Goal: Task Accomplishment & Management: Complete application form

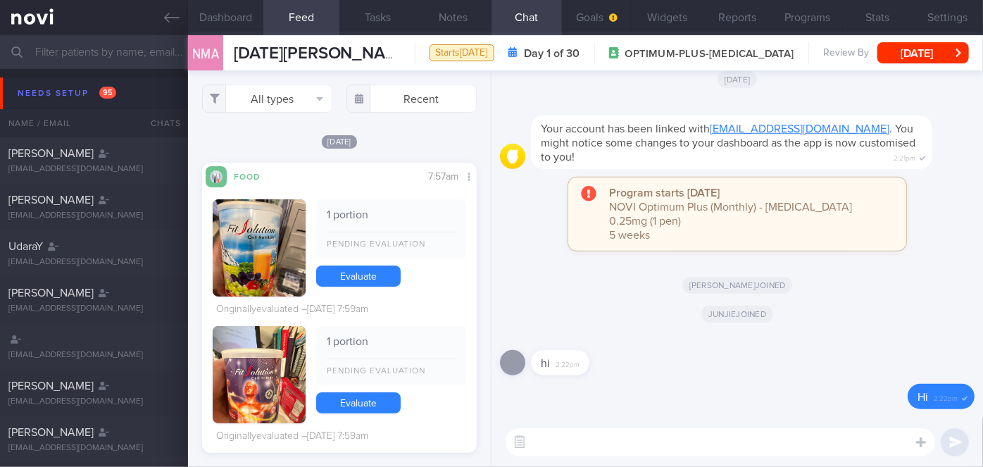
scroll to position [657, 0]
click at [593, 436] on textarea at bounding box center [721, 442] width 430 height 28
paste textarea "Hi Ms [PERSON_NAME], I'm [PERSON_NAME], your Health Coach. It was nice speaking…"
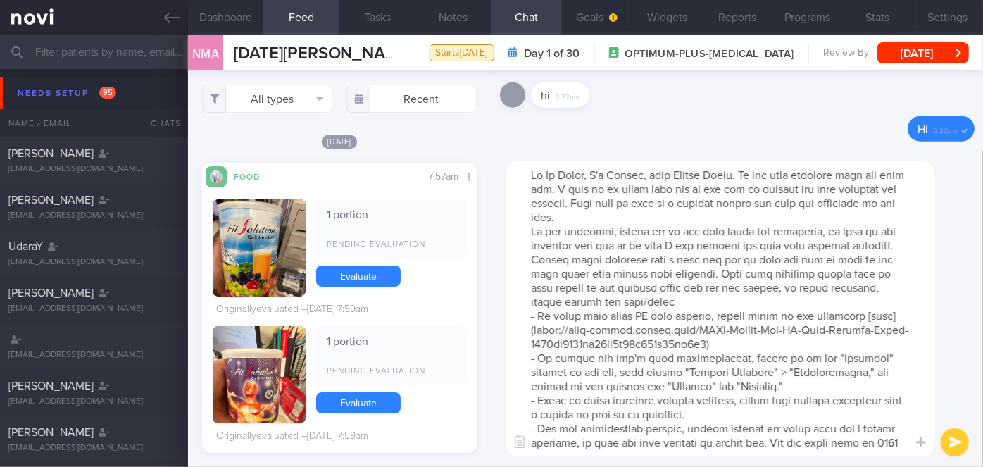
scroll to position [0, 0]
drag, startPoint x: 589, startPoint y: 173, endPoint x: 556, endPoint y: 166, distance: 33.0
click at [556, 166] on textarea at bounding box center [721, 309] width 430 height 296
click at [646, 225] on textarea at bounding box center [721, 309] width 430 height 296
click at [648, 220] on textarea at bounding box center [721, 309] width 430 height 296
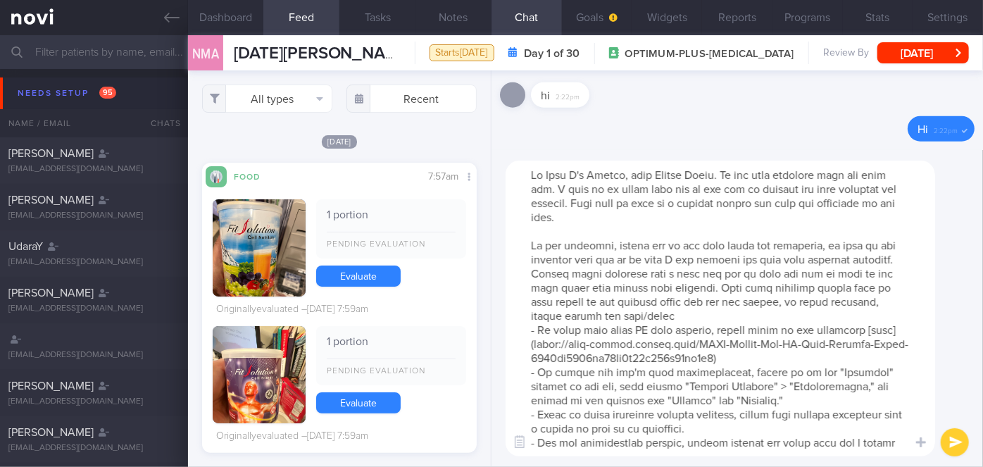
scroll to position [98, 0]
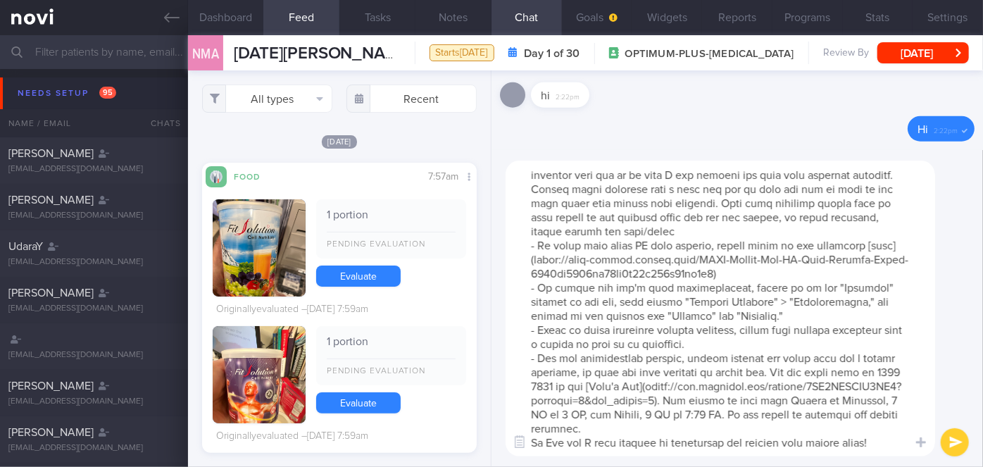
click at [655, 427] on textarea at bounding box center [721, 309] width 430 height 296
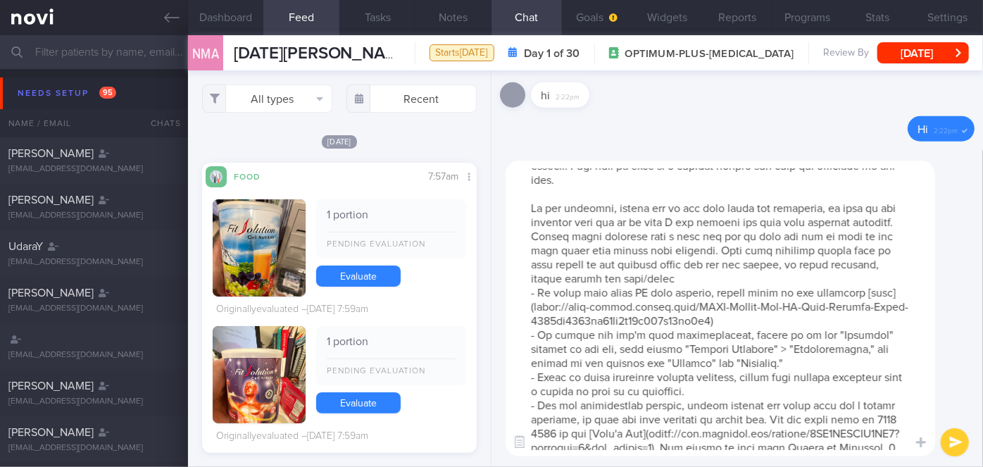
scroll to position [0, 0]
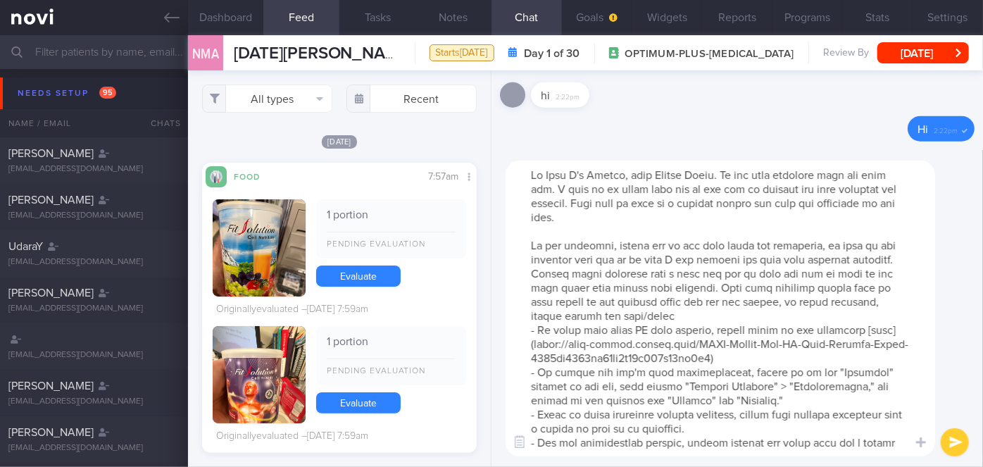
type textarea "Hi [PERSON_NAME]'m [PERSON_NAME], your Health Coach. It was nice speaking with …"
click at [961, 440] on button "submit" at bounding box center [955, 442] width 28 height 28
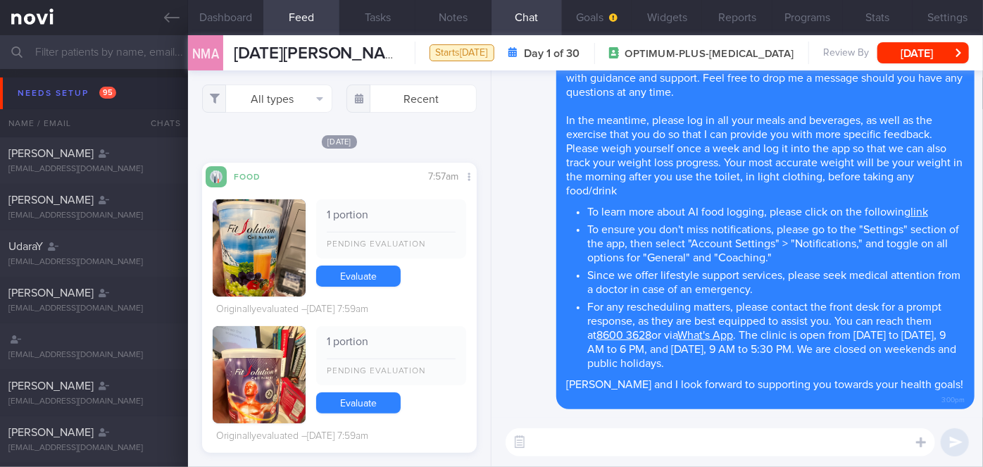
click at [728, 440] on textarea at bounding box center [721, 442] width 430 height 28
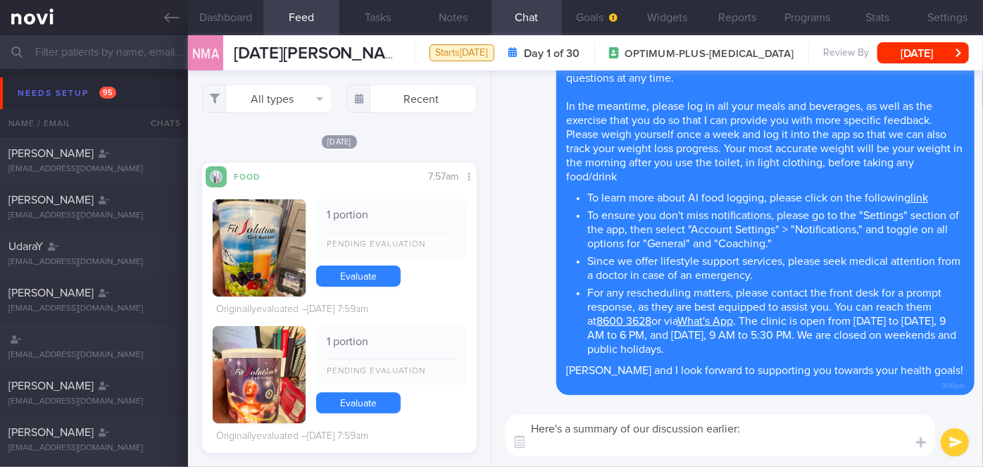
click at [582, 444] on textarea "Here's a summary of our discussion earlier:" at bounding box center [721, 435] width 430 height 42
paste textarea "Explained the importance of adequate protein intake to minimize muscle loss. Ai…"
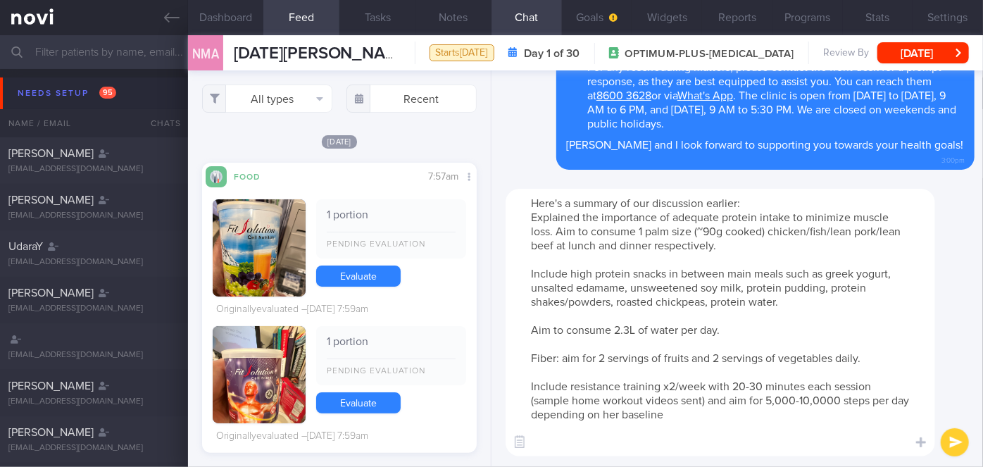
click at [530, 215] on textarea "Here's a summary of our discussion earlier: Explained the importance of adequat…" at bounding box center [721, 323] width 430 height 268
drag, startPoint x: 678, startPoint y: 214, endPoint x: 550, endPoint y: 214, distance: 127.5
click at [550, 214] on textarea "Here's a summary of our discussion earlier: - Explained the importance of adequ…" at bounding box center [721, 323] width 430 height 268
click at [522, 265] on textarea "Here's a summary of our discussion earlier: - Aim for adequate protein intake t…" at bounding box center [721, 323] width 430 height 268
click at [528, 271] on textarea "Here's a summary of our discussion earlier: - Aim for adequate protein intake t…" at bounding box center [721, 323] width 430 height 268
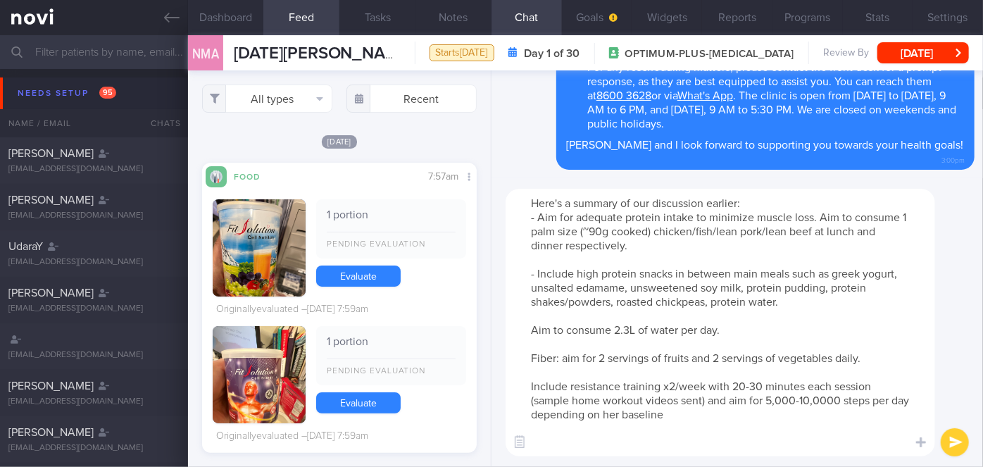
click at [532, 331] on textarea "Here's a summary of our discussion earlier: - Aim for adequate protein intake t…" at bounding box center [721, 323] width 430 height 268
click at [533, 359] on textarea "Here's a summary of our discussion earlier: - Aim for adequate protein intake t…" at bounding box center [721, 323] width 430 height 268
click at [683, 329] on textarea "Here's a summary of our discussion earlier: - Aim for adequate protein intake t…" at bounding box center [721, 323] width 430 height 268
click at [767, 332] on textarea "Here's a summary of our discussion earlier: - Aim for adequate protein intake t…" at bounding box center [721, 323] width 430 height 268
click at [529, 392] on textarea "Here's a summary of our discussion earlier: - Aim for adequate protein intake t…" at bounding box center [721, 323] width 430 height 268
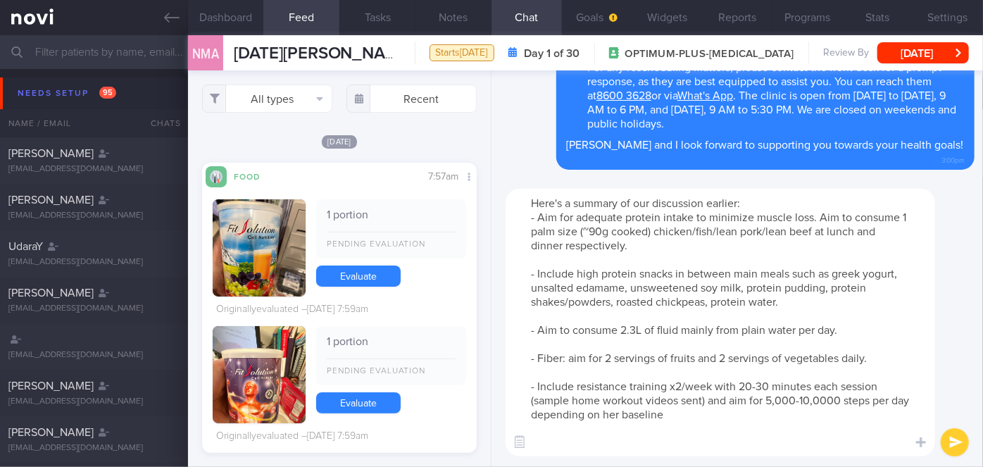
drag, startPoint x: 702, startPoint y: 400, endPoint x: 687, endPoint y: 396, distance: 15.4
click at [687, 399] on textarea "Here's a summary of our discussion earlier: - Aim for adequate protein intake t…" at bounding box center [721, 323] width 430 height 268
click at [764, 413] on textarea "Here's a summary of our discussion earlier: - Aim for adequate protein intake t…" at bounding box center [721, 323] width 430 height 268
click at [818, 416] on textarea "Here's a summary of our discussion earlier: - Aim for adequate protein intake t…" at bounding box center [721, 323] width 430 height 268
type textarea "Here's a summary of our discussion earlier: - Aim for adequate protein intake t…"
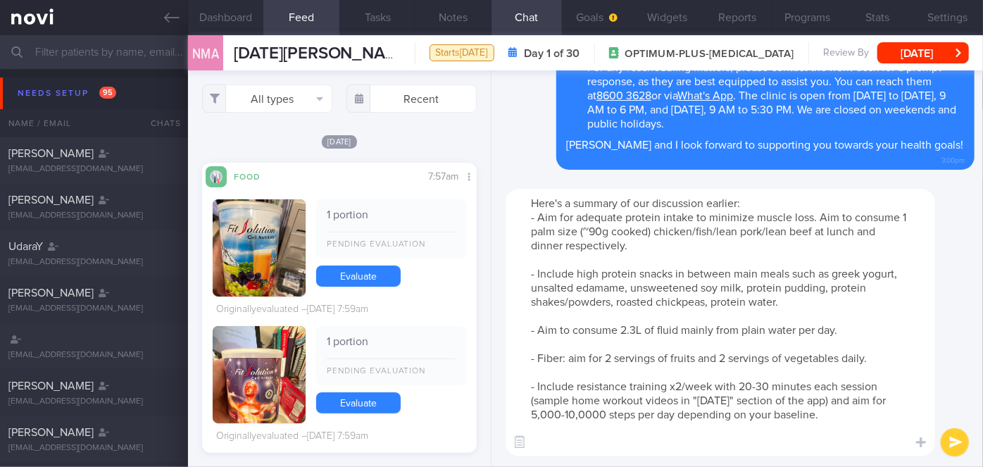
click at [956, 434] on button "submit" at bounding box center [955, 442] width 28 height 28
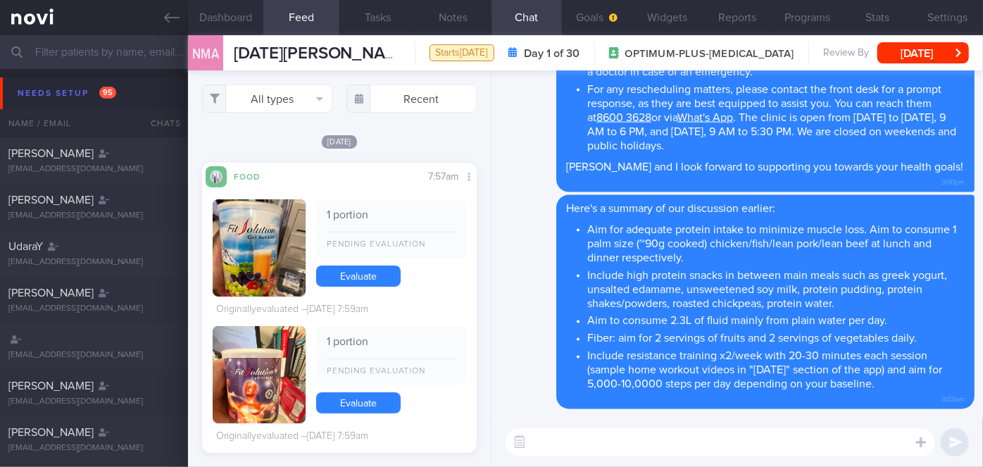
drag, startPoint x: 581, startPoint y: 15, endPoint x: 580, endPoint y: 58, distance: 43.7
click at [582, 15] on button "Goals" at bounding box center [597, 17] width 70 height 35
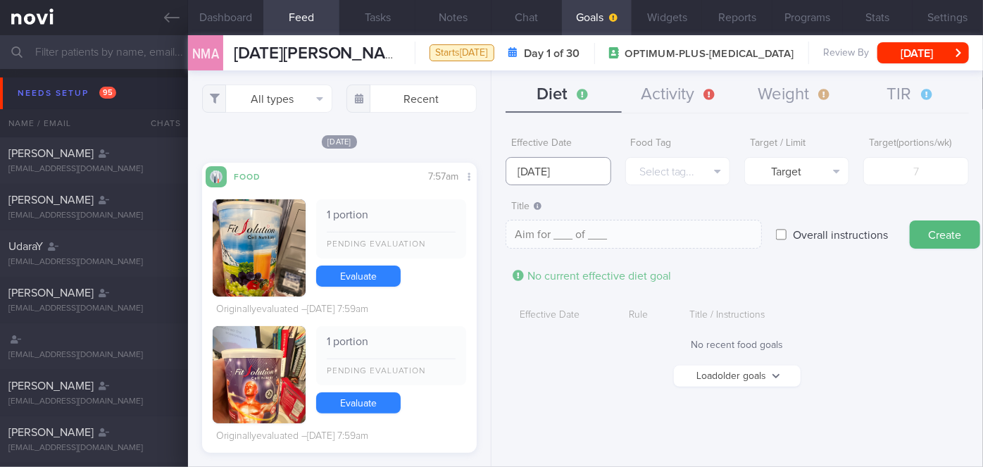
click at [542, 164] on input "[DATE]" at bounding box center [558, 171] width 105 height 28
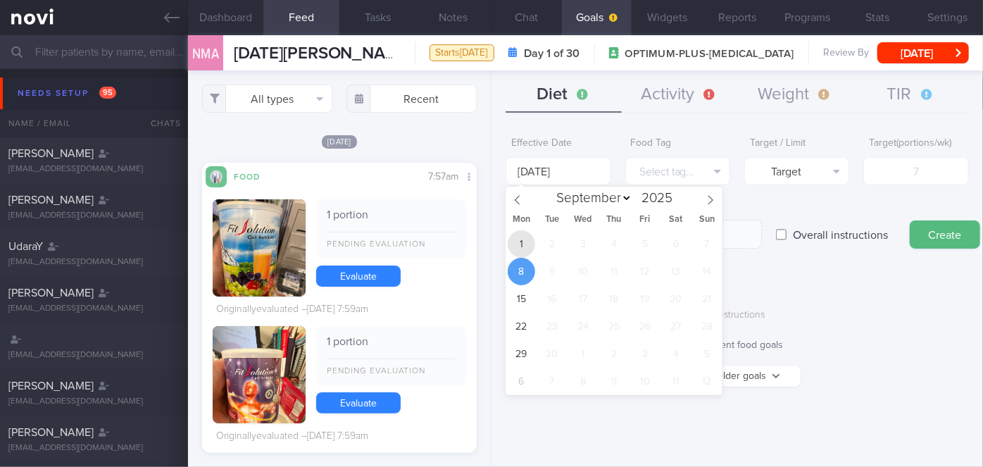
click at [528, 247] on span "1" at bounding box center [521, 243] width 27 height 27
type input "[DATE]"
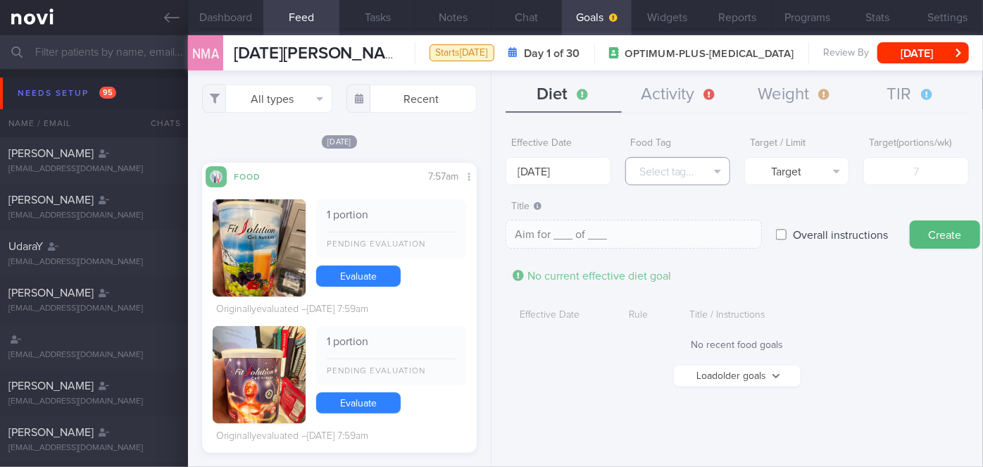
click at [690, 173] on button "Select tag..." at bounding box center [677, 171] width 105 height 28
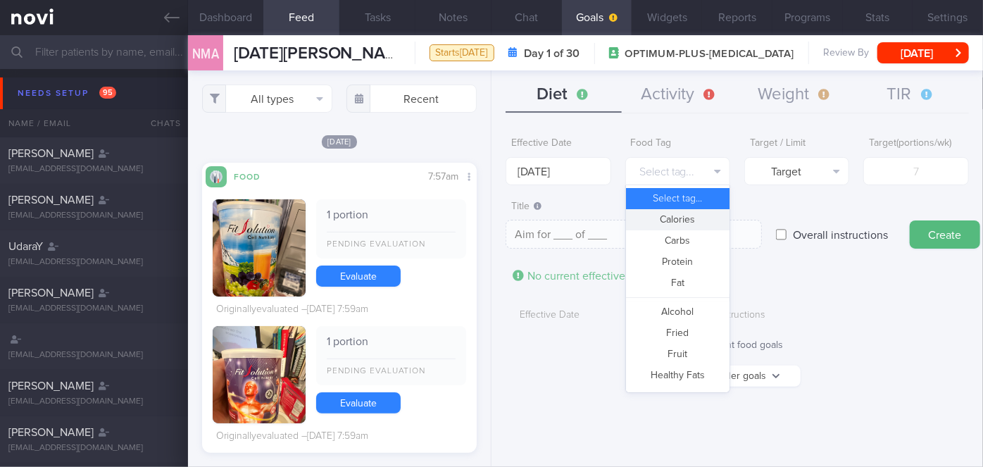
click at [690, 219] on button "Calories" at bounding box center [678, 219] width 104 height 21
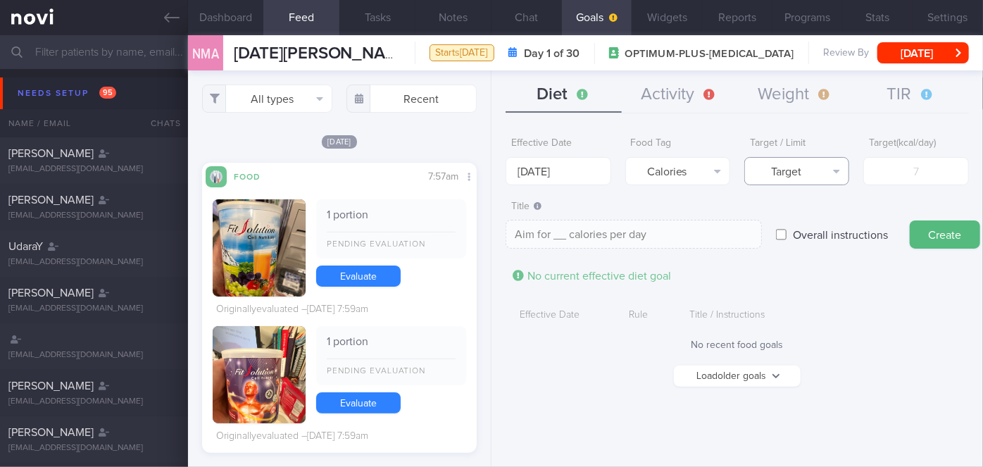
click at [805, 174] on button "Target" at bounding box center [797, 171] width 105 height 28
click at [807, 215] on button "Limit" at bounding box center [797, 219] width 104 height 21
type textarea "Keep to __ calories per day"
click at [922, 168] on input "number" at bounding box center [916, 171] width 105 height 28
type input "1"
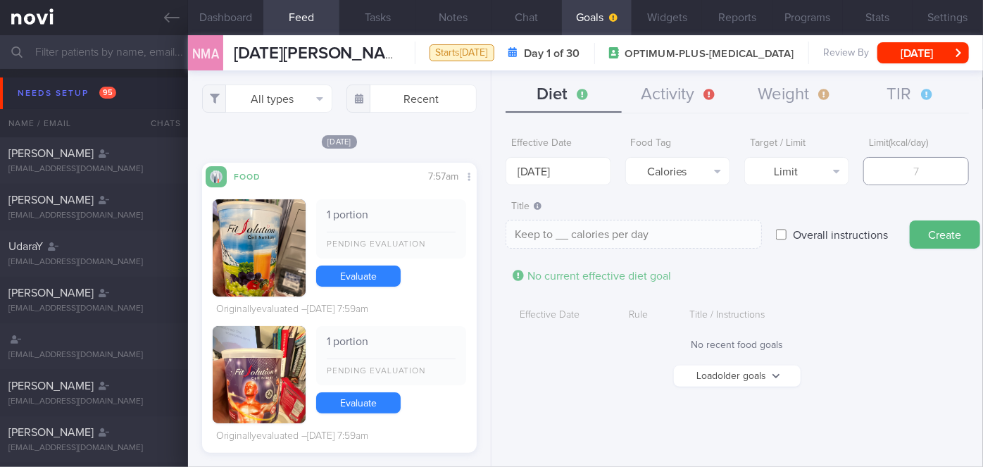
type textarea "Keep to 1 calories per day"
type input "13"
type textarea "Keep to 13 calories per day"
type input "130"
type textarea "Keep to 130 calories per day"
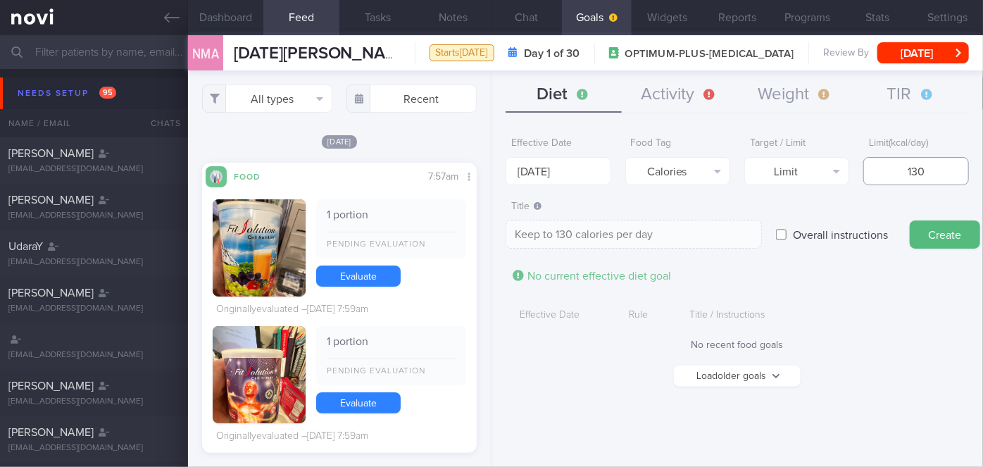
type input "1300"
type textarea "Keep to 1300 calories per day"
type input "1300"
click at [910, 220] on button "Create" at bounding box center [945, 234] width 70 height 28
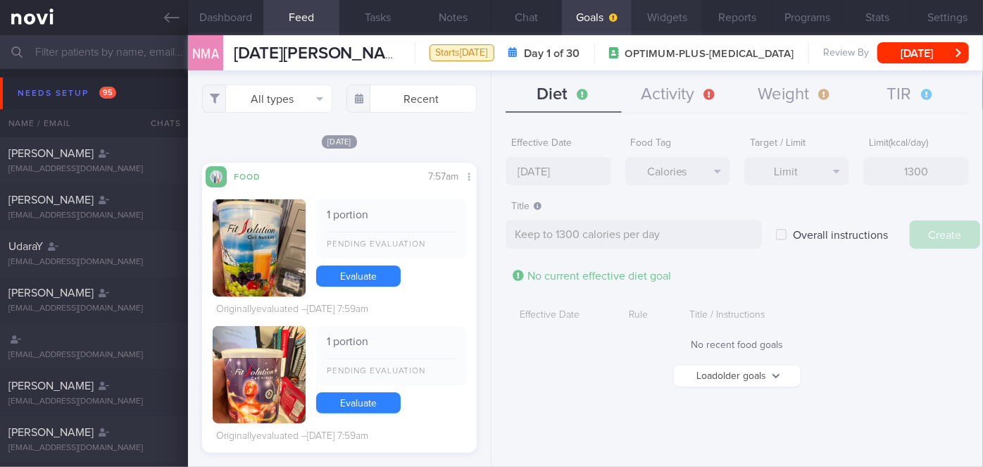
type input "[DATE]"
type textarea "Aim for ___ of ___"
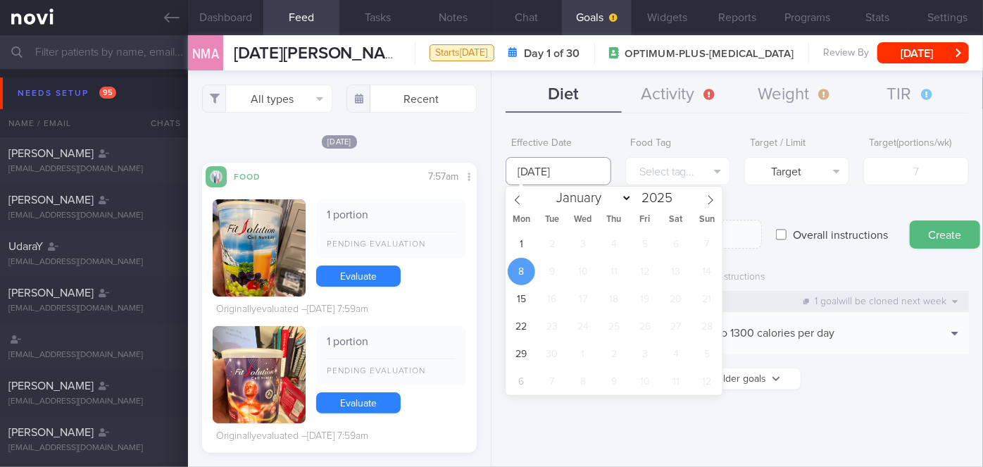
click at [575, 162] on input "[DATE]" at bounding box center [558, 171] width 105 height 28
click at [525, 252] on span "1" at bounding box center [521, 243] width 27 height 27
type input "[DATE]"
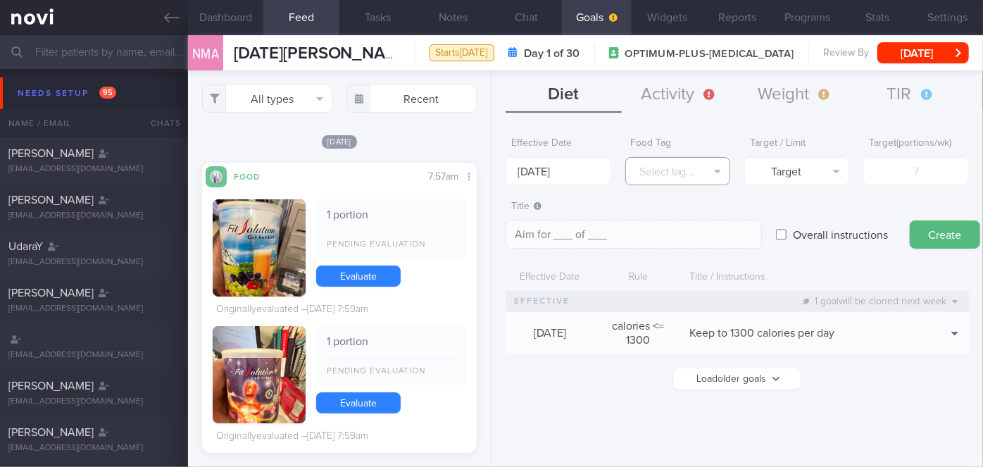
click at [673, 173] on button "Select tag..." at bounding box center [677, 171] width 105 height 28
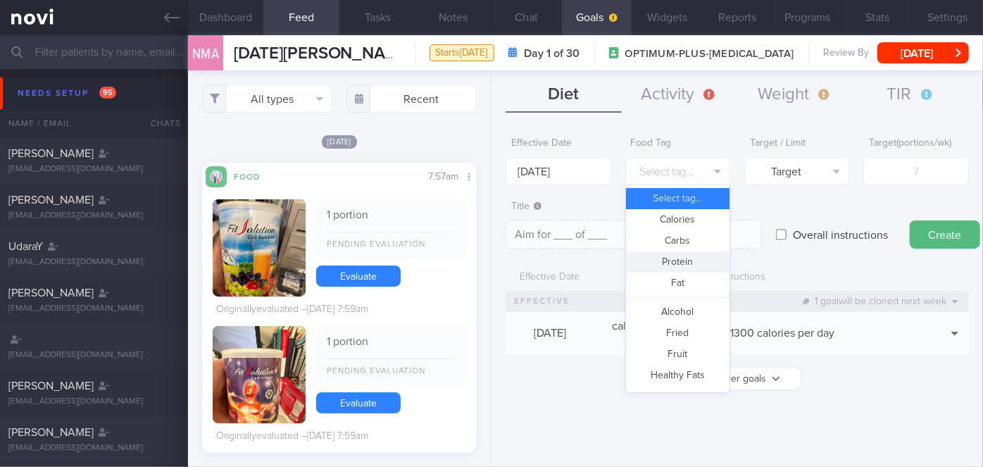
click at [671, 260] on button "Protein" at bounding box center [678, 261] width 104 height 21
type textarea "Aim for __g of protein per day"
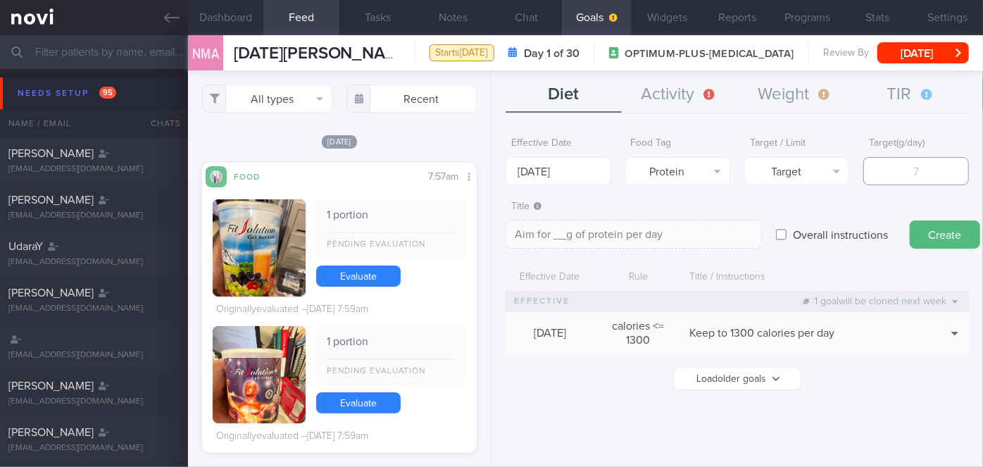
click at [900, 171] on input "number" at bounding box center [916, 171] width 105 height 28
type input "8"
type textarea "Aim for 8g of protein per day"
type input "80"
type textarea "Aim for 80g of protein per day"
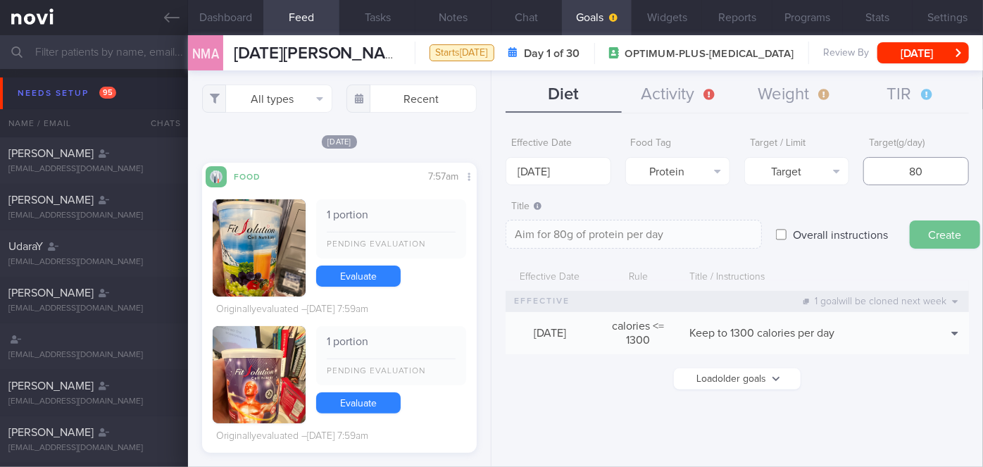
type input "80"
click at [935, 225] on button "Create" at bounding box center [945, 234] width 70 height 28
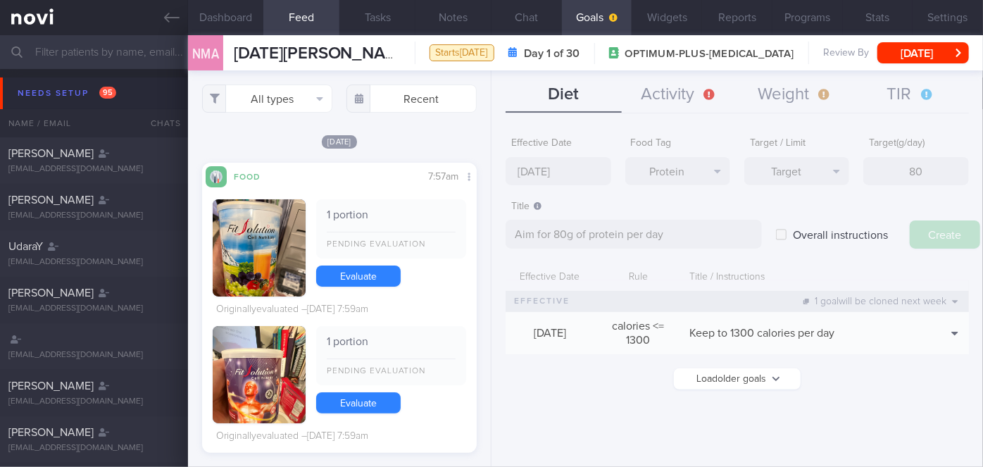
type input "[DATE]"
type textarea "Aim for ___ of ___"
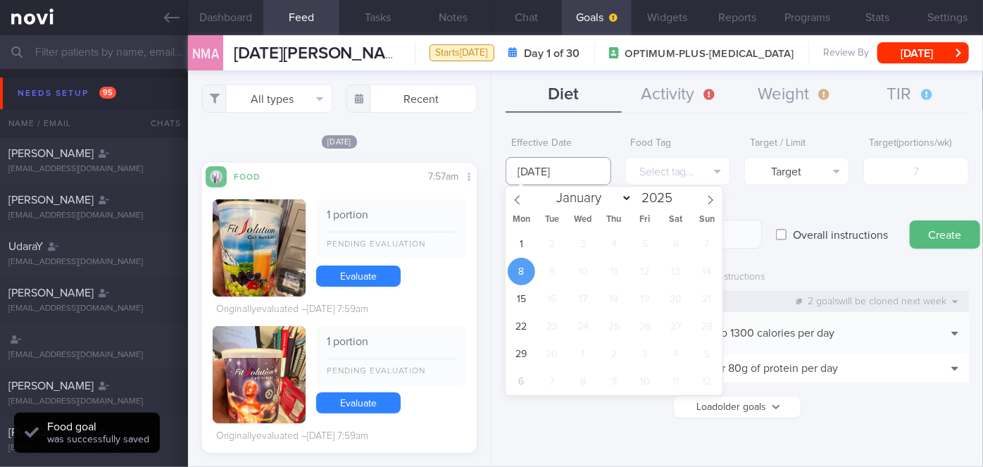
click at [585, 178] on input "[DATE]" at bounding box center [558, 171] width 105 height 28
click at [518, 244] on span "1" at bounding box center [521, 243] width 27 height 27
type input "[DATE]"
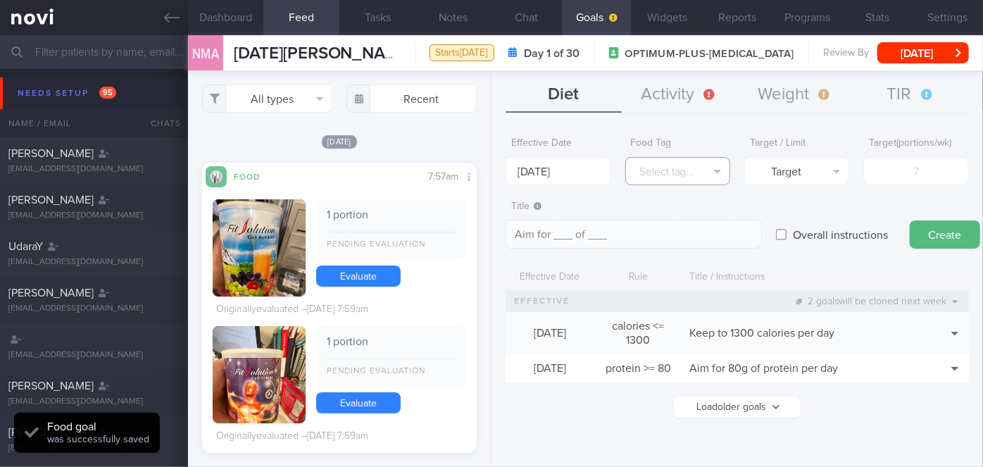
click at [684, 176] on button "Select tag..." at bounding box center [677, 171] width 105 height 28
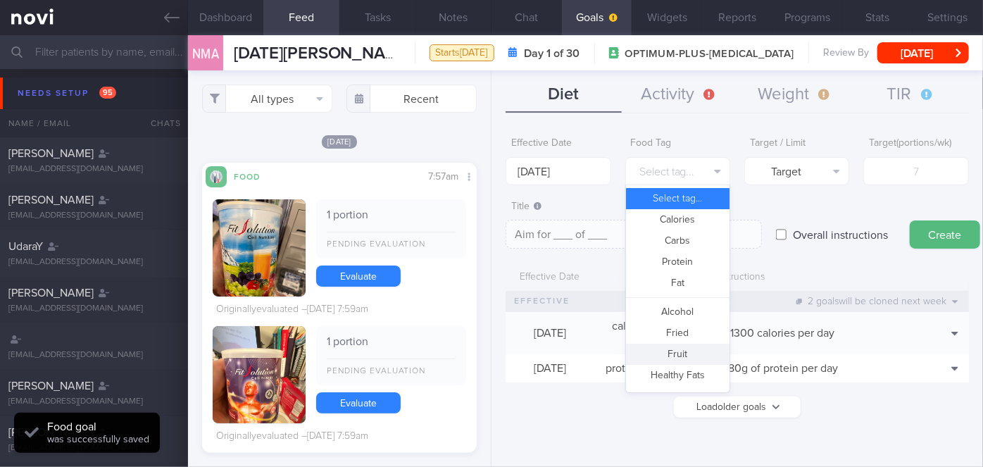
click at [661, 349] on button "Fruit" at bounding box center [678, 354] width 104 height 21
type textarea "Aim for __ portions of fruits per week"
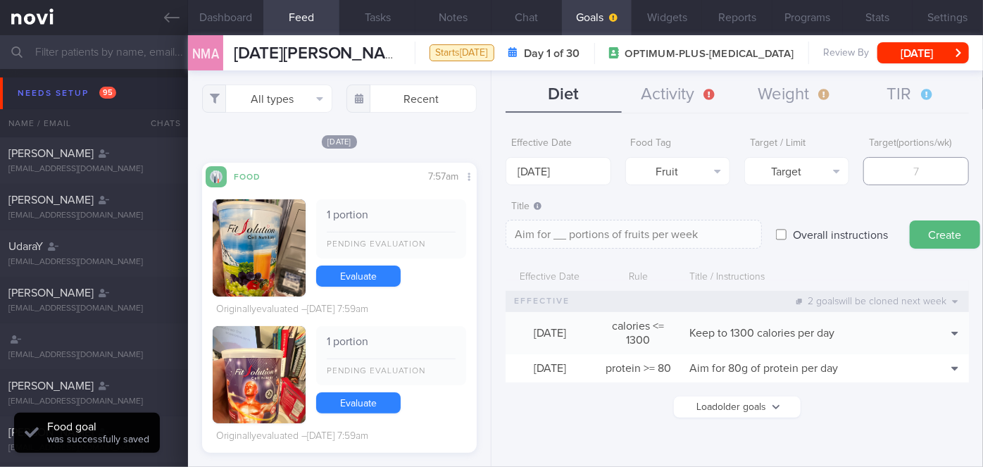
click at [909, 175] on input "number" at bounding box center [916, 171] width 105 height 28
type input "1"
type textarea "Aim for 1 portions of fruits per week"
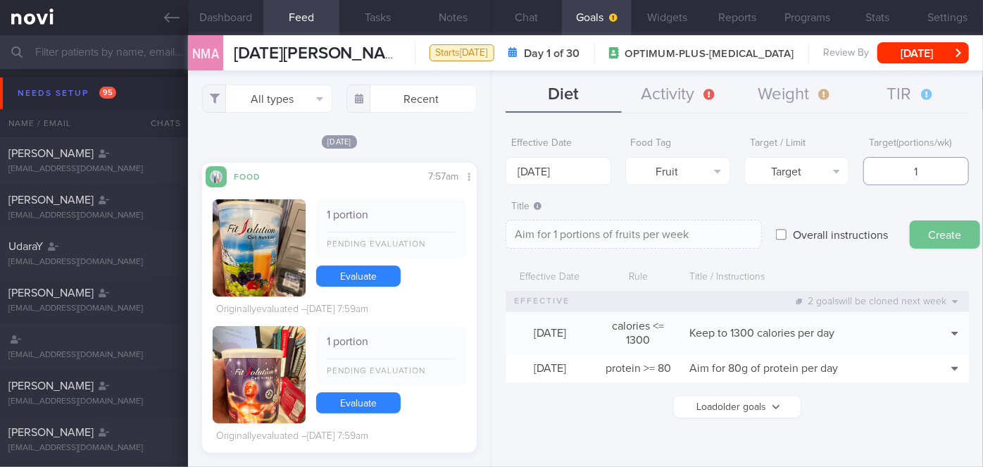
type input "14"
type textarea "Aim for 14 portions of fruits per week"
type input "14"
click at [928, 230] on button "Create" at bounding box center [945, 234] width 70 height 28
type input "[DATE]"
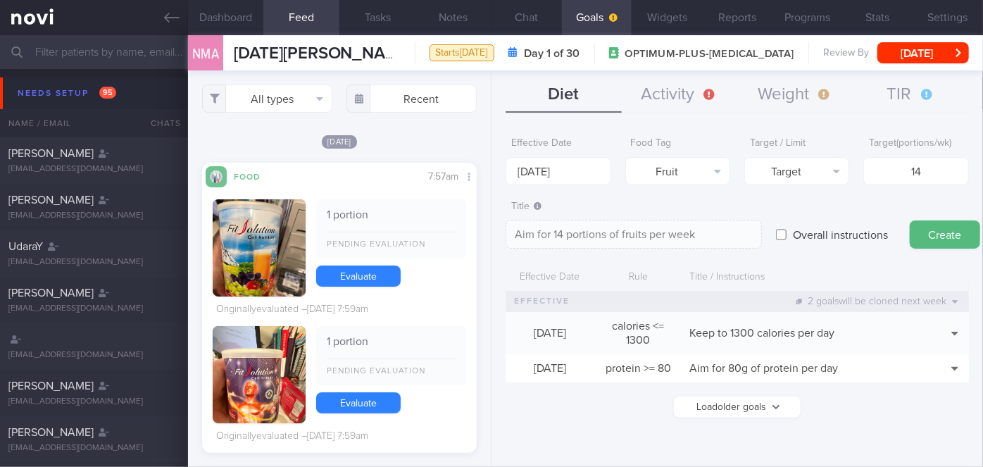
type textarea "Aim for ___ of ___"
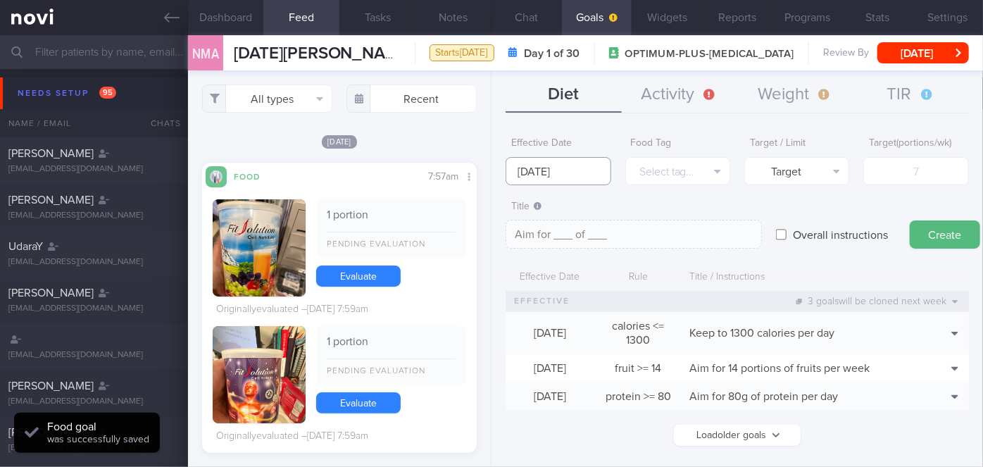
click at [565, 175] on input "[DATE]" at bounding box center [558, 171] width 105 height 28
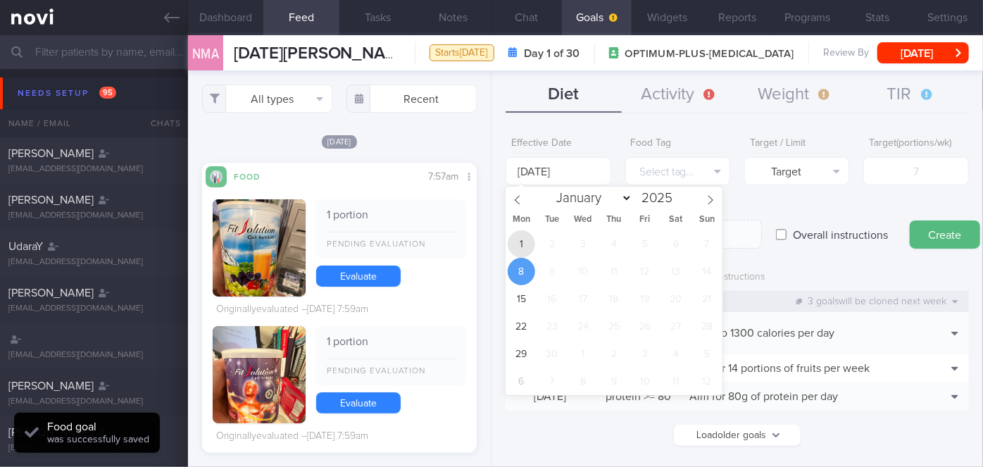
click at [522, 241] on span "1" at bounding box center [521, 243] width 27 height 27
type input "[DATE]"
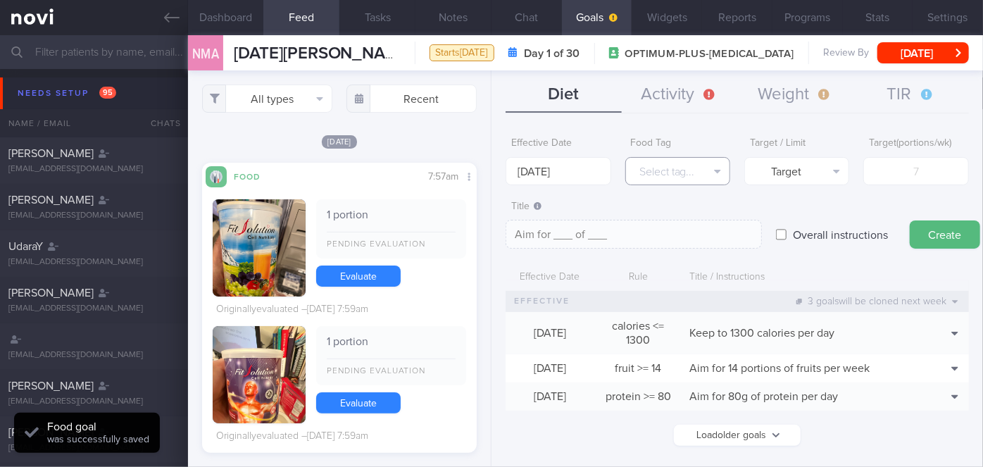
click at [684, 164] on button "Select tag..." at bounding box center [677, 171] width 105 height 28
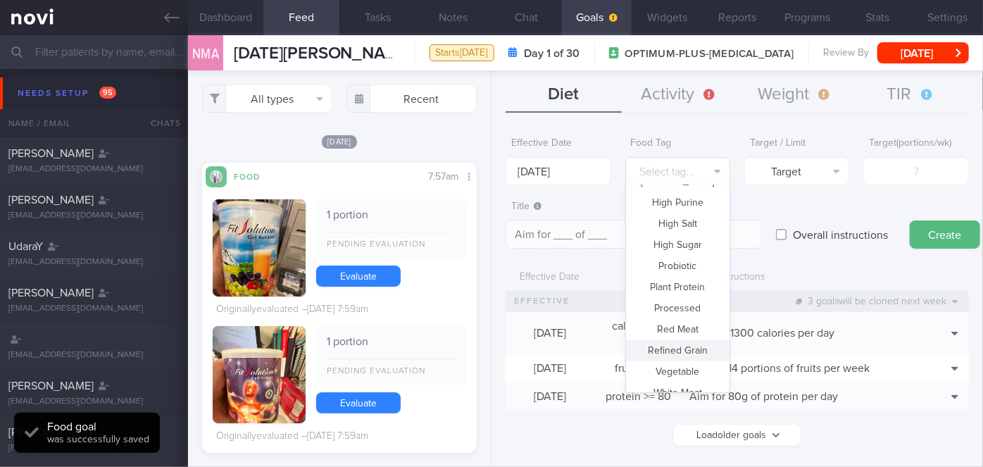
scroll to position [418, 0]
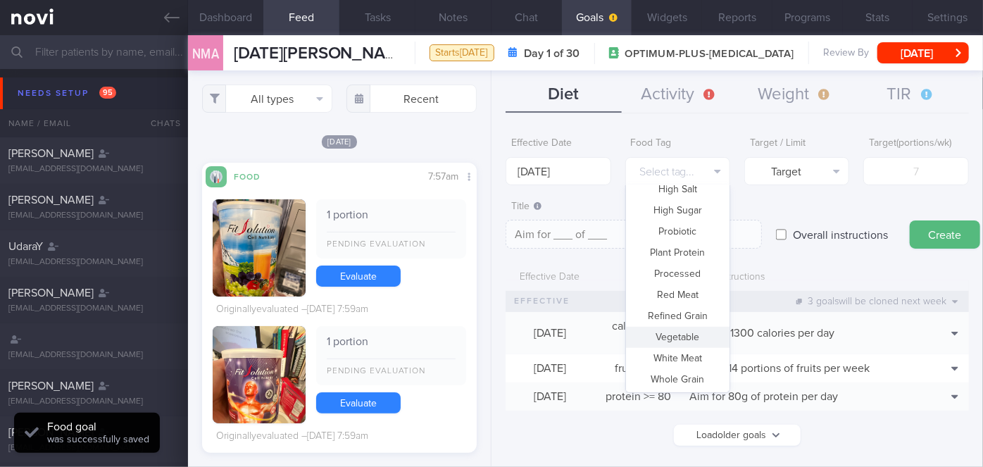
drag, startPoint x: 685, startPoint y: 340, endPoint x: 903, endPoint y: 201, distance: 257.7
click at [685, 340] on button "Vegetable" at bounding box center [678, 337] width 104 height 21
type textarea "Aim for __ portions of vegetables per week"
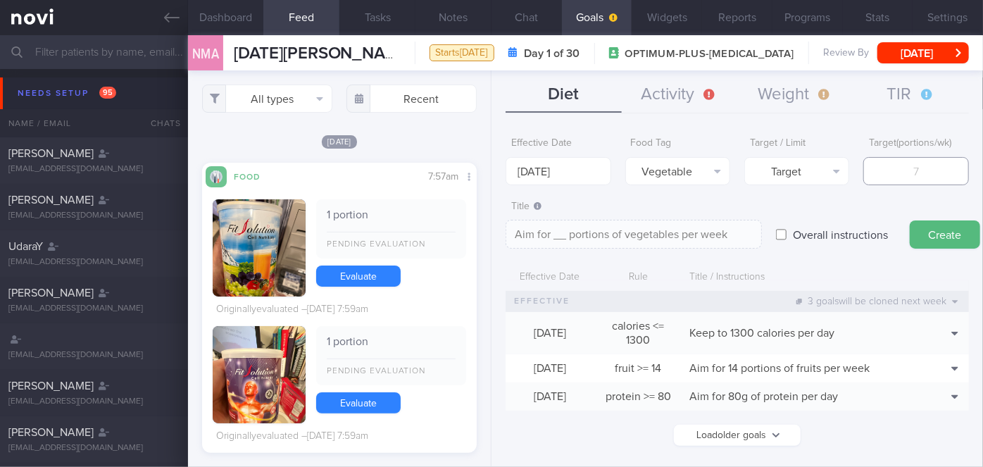
click at [915, 173] on input "number" at bounding box center [916, 171] width 105 height 28
type input "1"
type textarea "Aim for 1 portions of vegetables per week"
type input "14"
type textarea "Aim for 14 portions of vegetables per week"
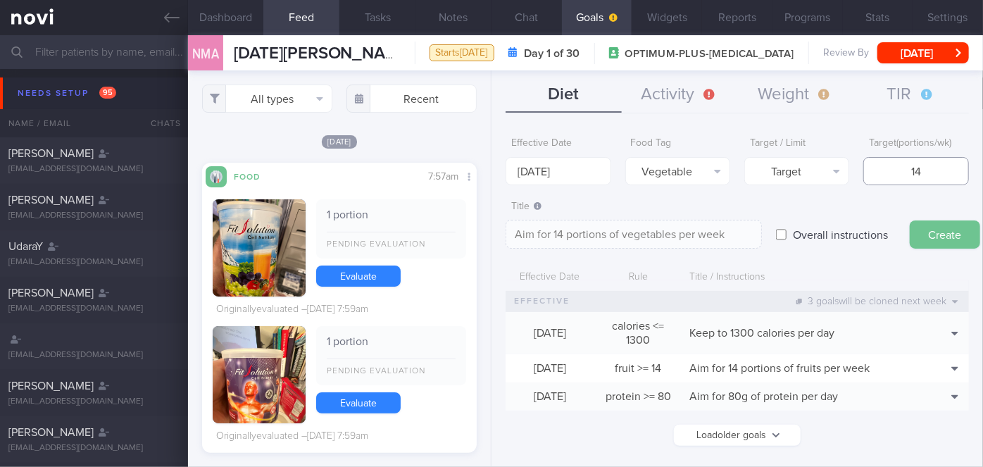
type input "14"
click at [954, 225] on button "Create" at bounding box center [945, 234] width 70 height 28
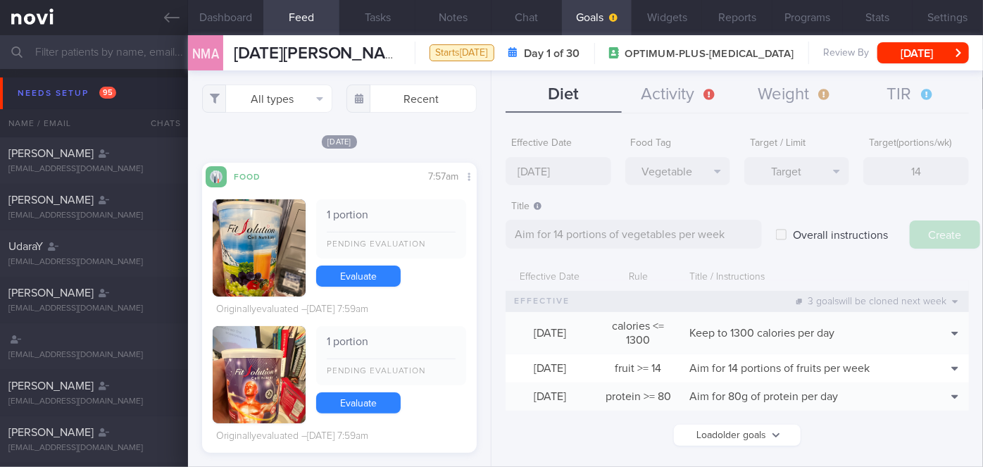
type input "[DATE]"
type textarea "Aim for ___ of ___"
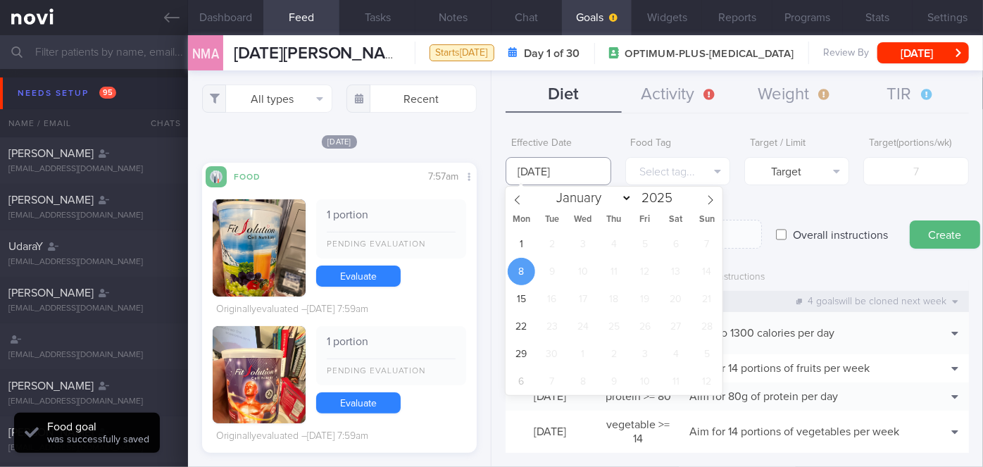
click at [533, 170] on input "[DATE]" at bounding box center [558, 171] width 105 height 28
click at [518, 235] on span "1" at bounding box center [521, 243] width 27 height 27
type input "[DATE]"
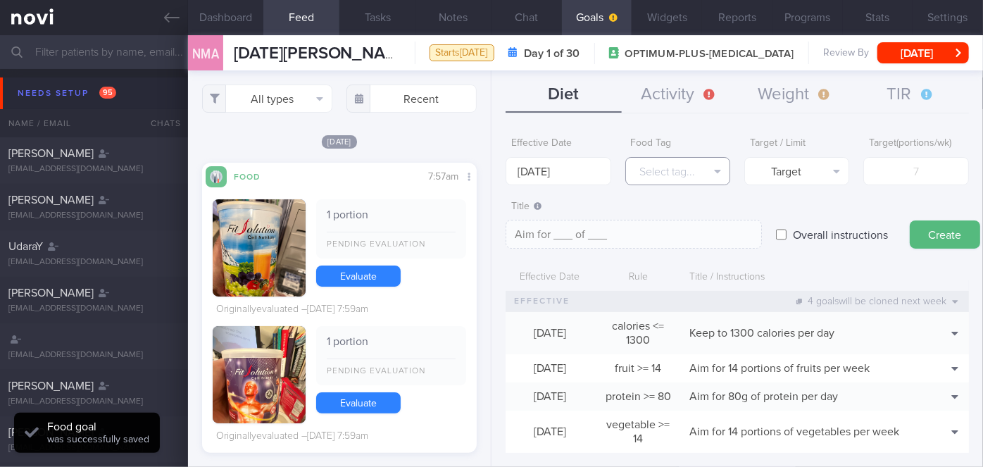
click at [658, 166] on button "Select tag..." at bounding box center [677, 171] width 105 height 28
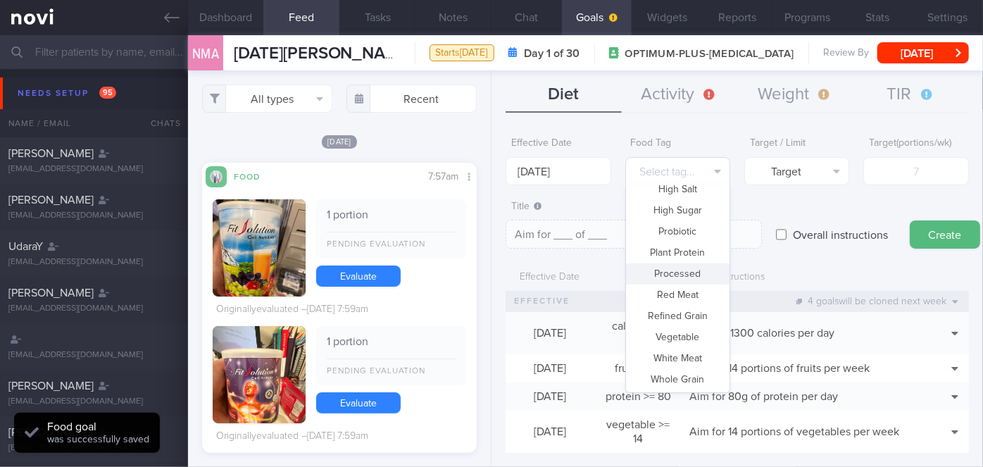
scroll to position [34, 0]
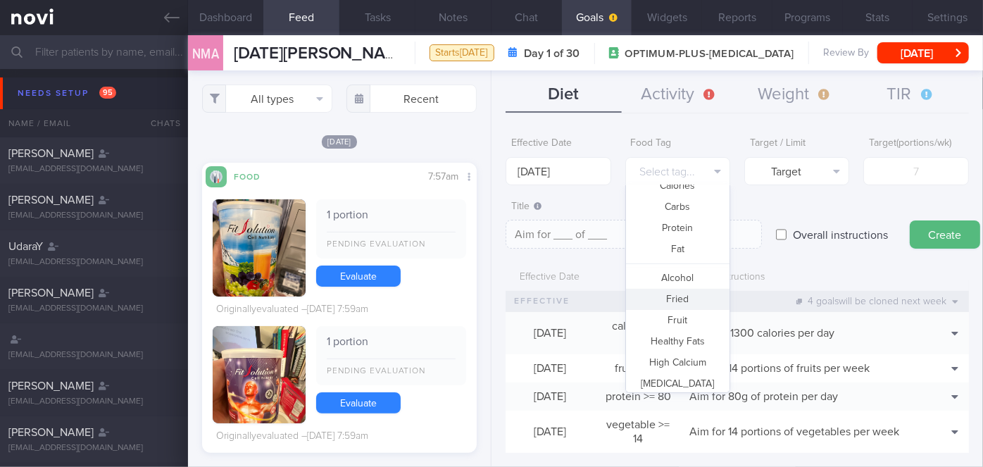
click at [687, 297] on button "Fried" at bounding box center [678, 299] width 104 height 21
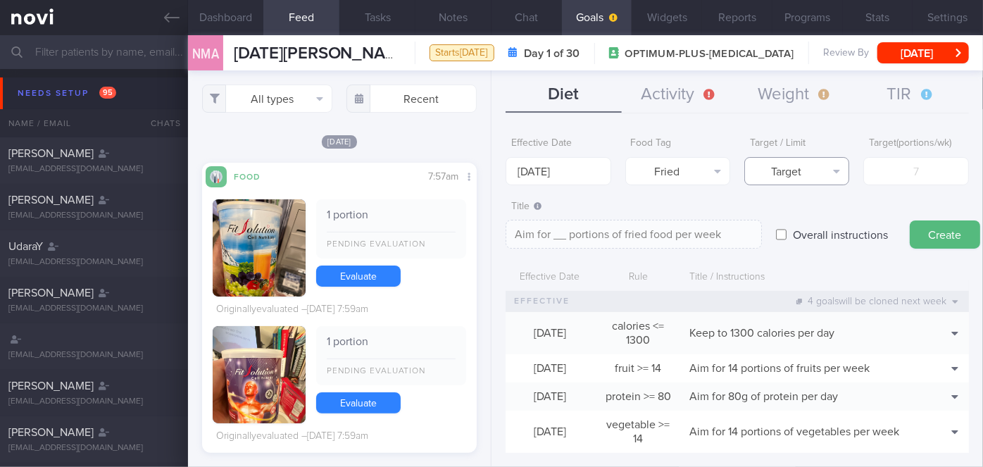
click at [824, 173] on button "Target" at bounding box center [797, 171] width 105 height 28
click at [824, 218] on button "Limit" at bounding box center [797, 219] width 104 height 21
type textarea "Keep to __ portions of fried food per week"
click at [909, 169] on input "number" at bounding box center [916, 171] width 105 height 28
type input "2"
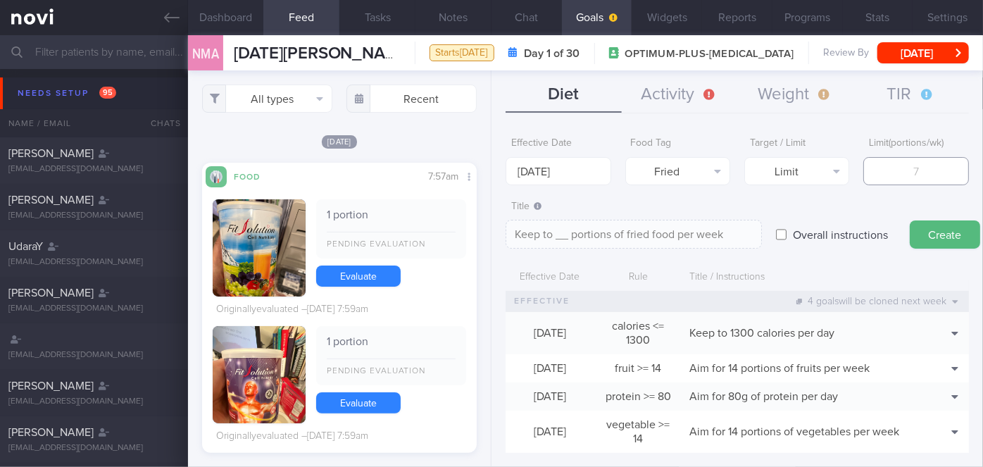
type textarea "Keep to 2 portions of fried food per week"
type input "2"
click at [937, 235] on button "Create" at bounding box center [945, 234] width 70 height 28
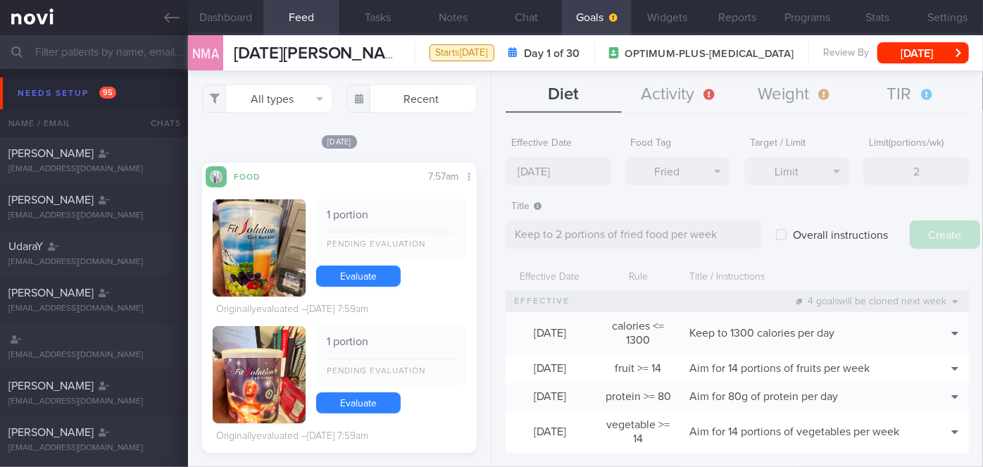
type input "[DATE]"
type textarea "Aim for ___ of ___"
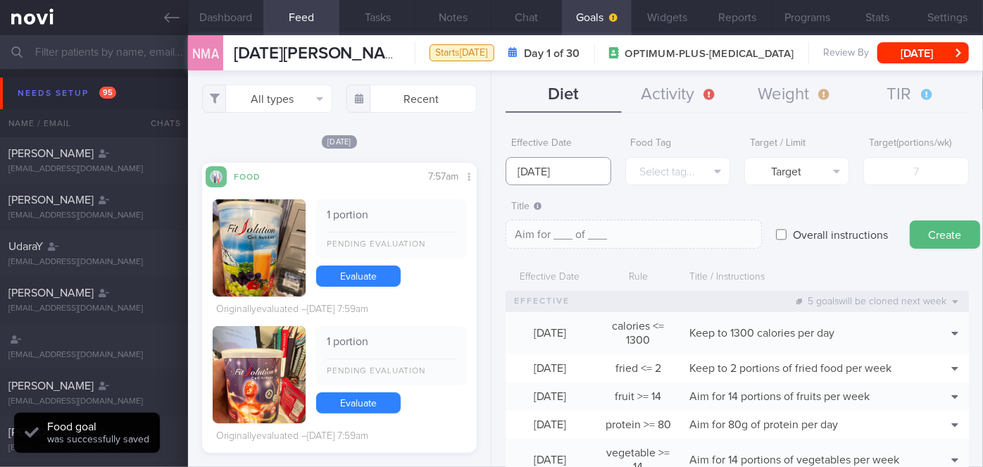
click at [553, 168] on input "[DATE]" at bounding box center [558, 171] width 105 height 28
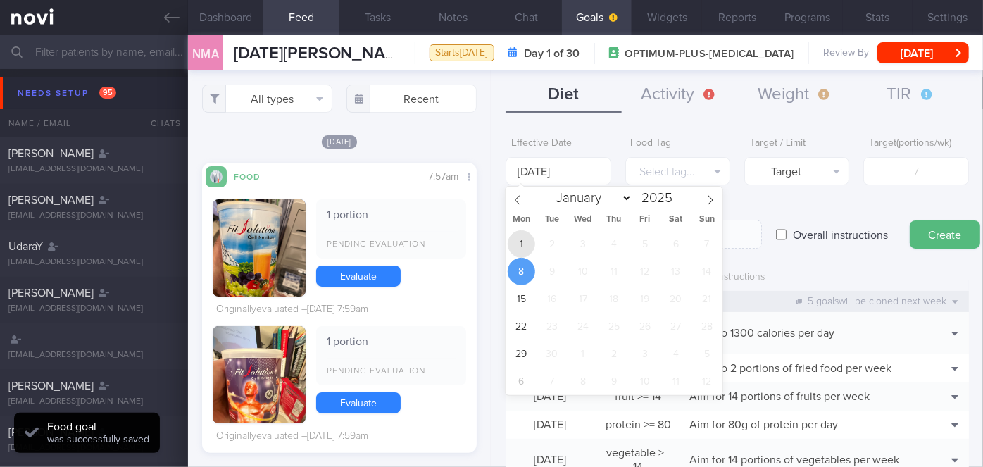
click at [525, 240] on span "1" at bounding box center [521, 243] width 27 height 27
type input "[DATE]"
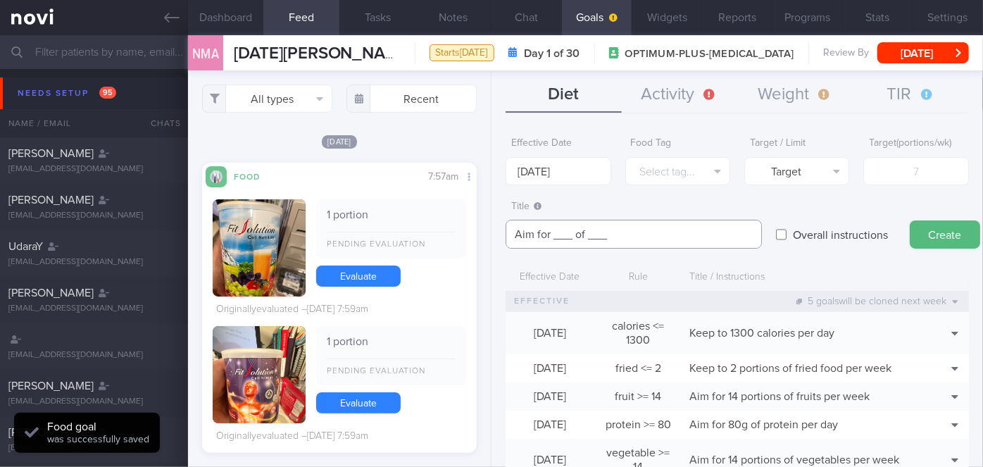
click at [570, 230] on textarea "Aim for ___ of ___" at bounding box center [634, 234] width 256 height 29
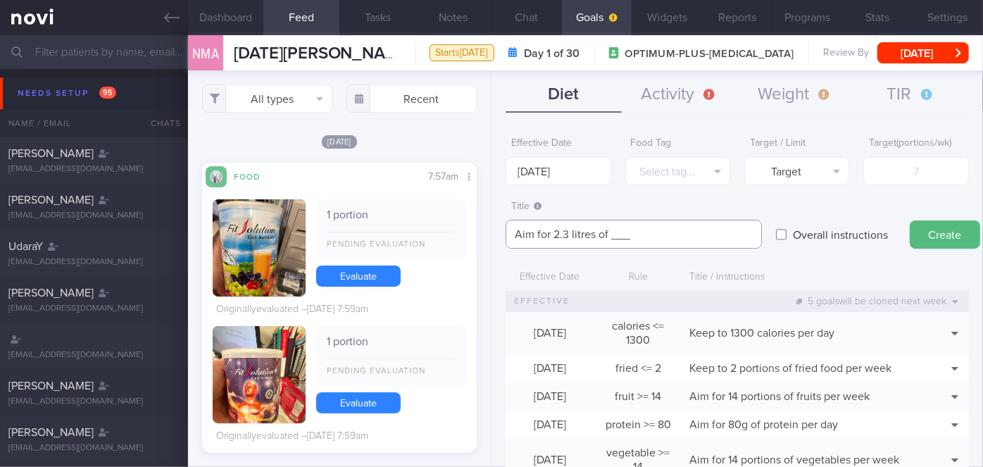
click at [644, 239] on textarea "Aim for 2.3 litres of ___" at bounding box center [634, 234] width 256 height 29
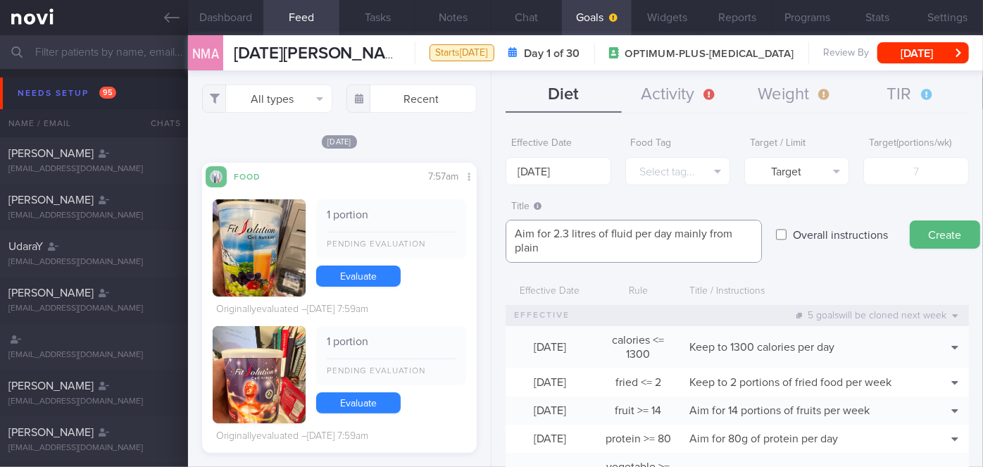
scroll to position [0, 0]
type textarea "Aim for 2.3 litres of fluid per day mainly from plain water"
click at [948, 242] on button "Create" at bounding box center [945, 234] width 70 height 28
click at [832, 231] on label "Overall instructions" at bounding box center [840, 234] width 109 height 28
click at [787, 231] on input "Overall instructions" at bounding box center [781, 234] width 11 height 28
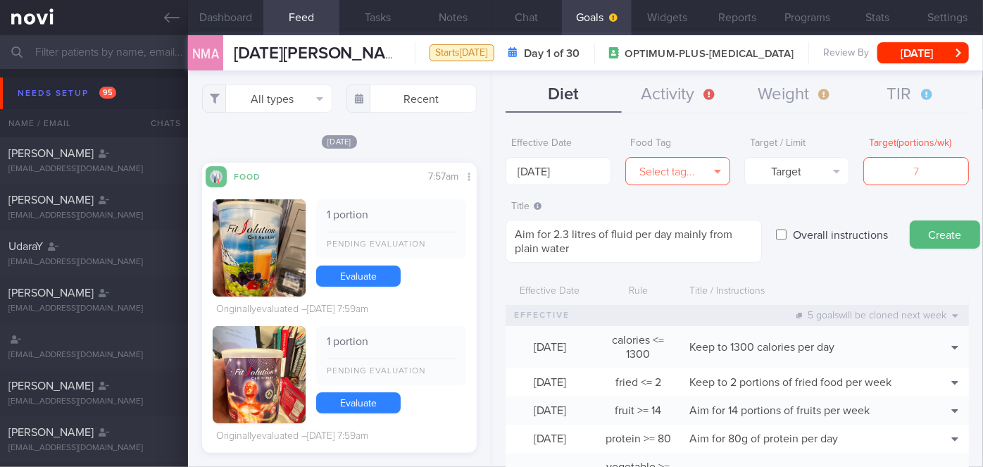
checkbox input "true"
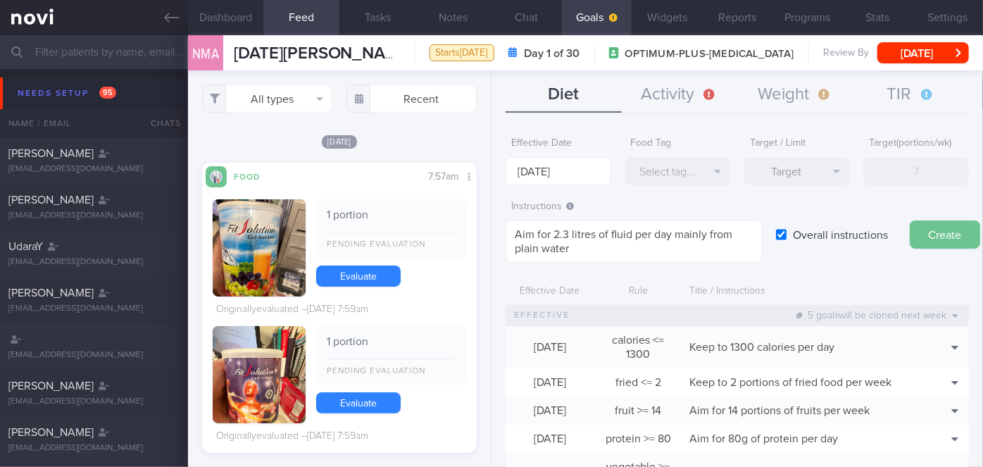
click at [959, 233] on button "Create" at bounding box center [945, 234] width 70 height 28
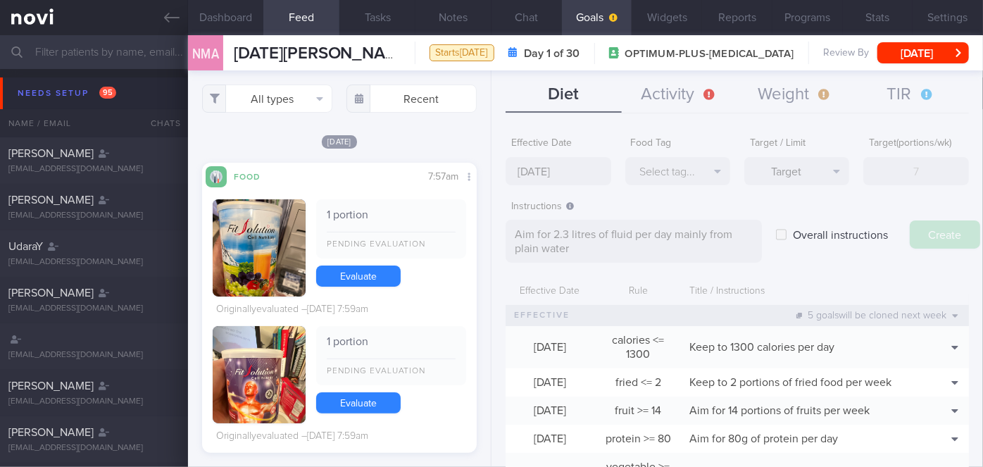
type input "[DATE]"
type textarea "Aim for ___ of ___"
checkbox input "false"
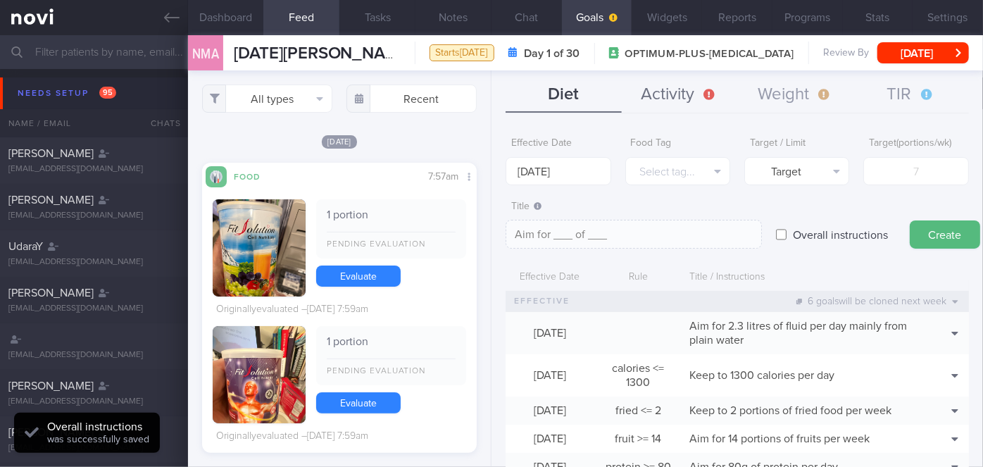
click at [687, 92] on button "Activity" at bounding box center [680, 94] width 116 height 35
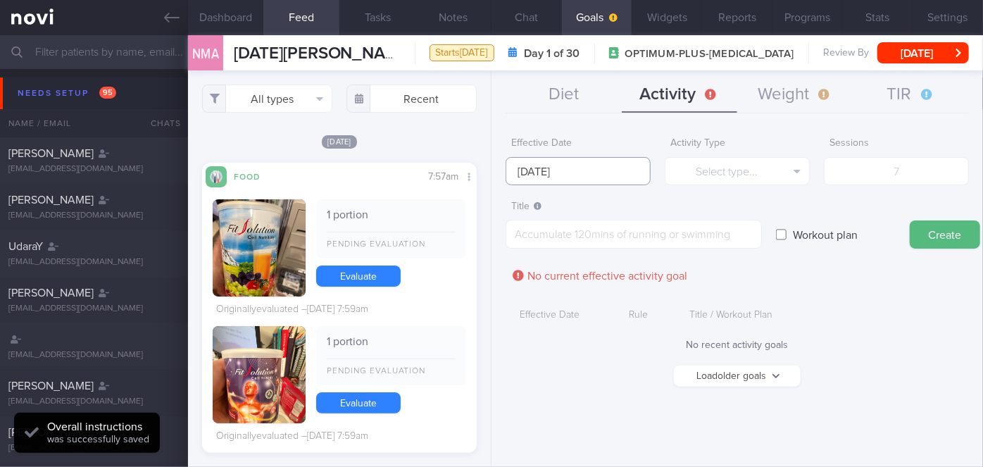
click at [589, 173] on input "[DATE]" at bounding box center [578, 171] width 145 height 28
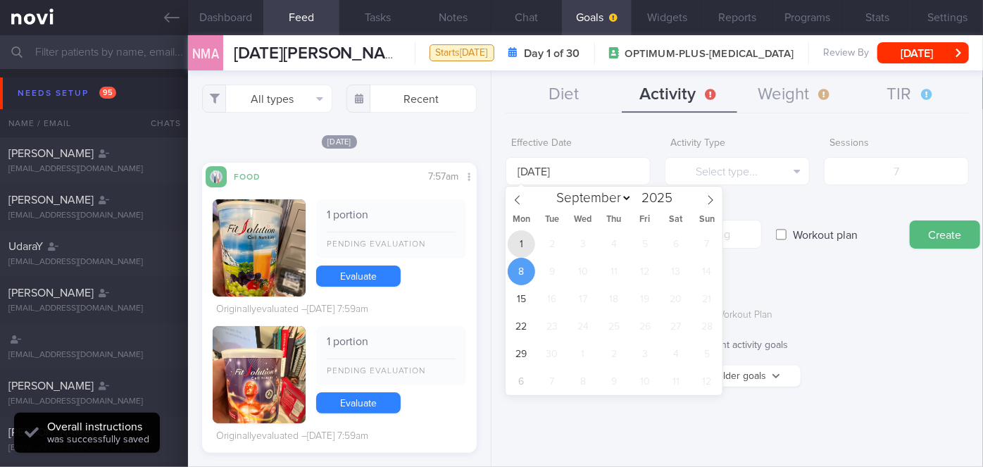
click at [530, 248] on span "1" at bounding box center [521, 243] width 27 height 27
type input "[DATE]"
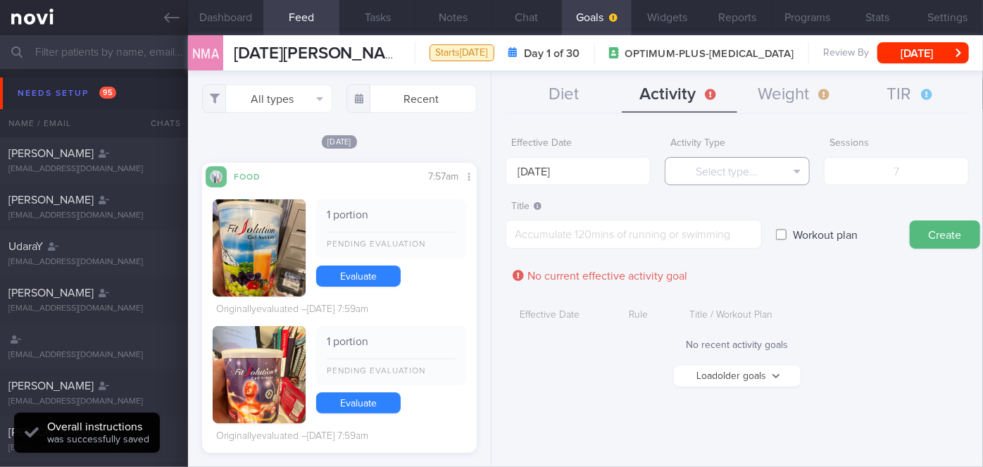
click at [751, 175] on button "Select type..." at bounding box center [737, 171] width 145 height 28
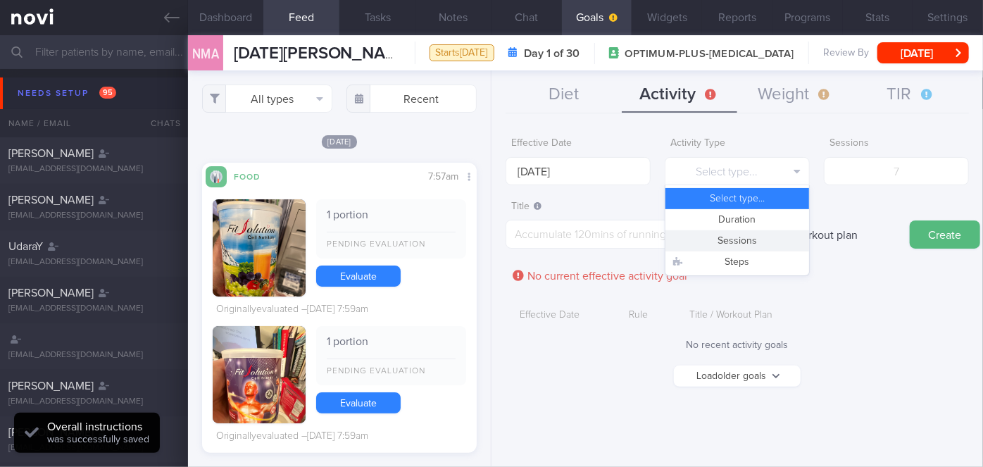
click at [734, 237] on button "Sessions" at bounding box center [738, 240] width 144 height 21
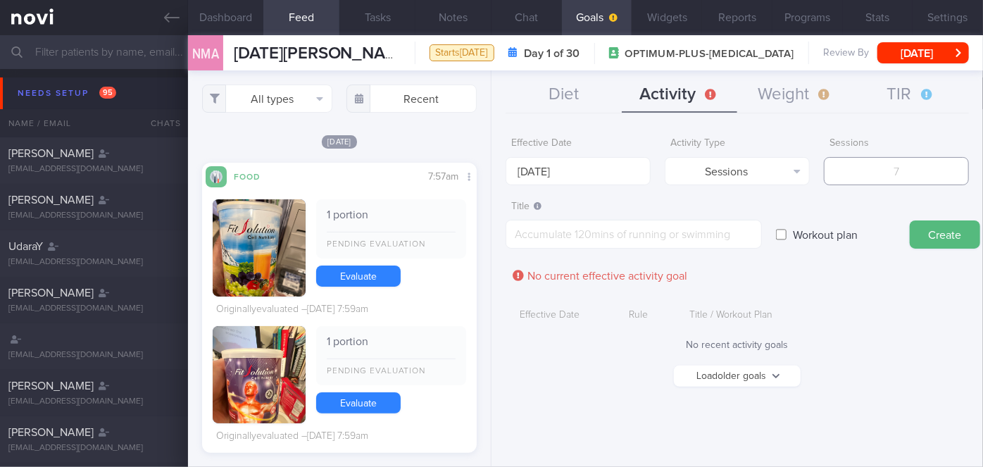
click at [892, 173] on input "number" at bounding box center [896, 171] width 145 height 28
type input "2"
click at [721, 225] on textarea at bounding box center [634, 234] width 256 height 29
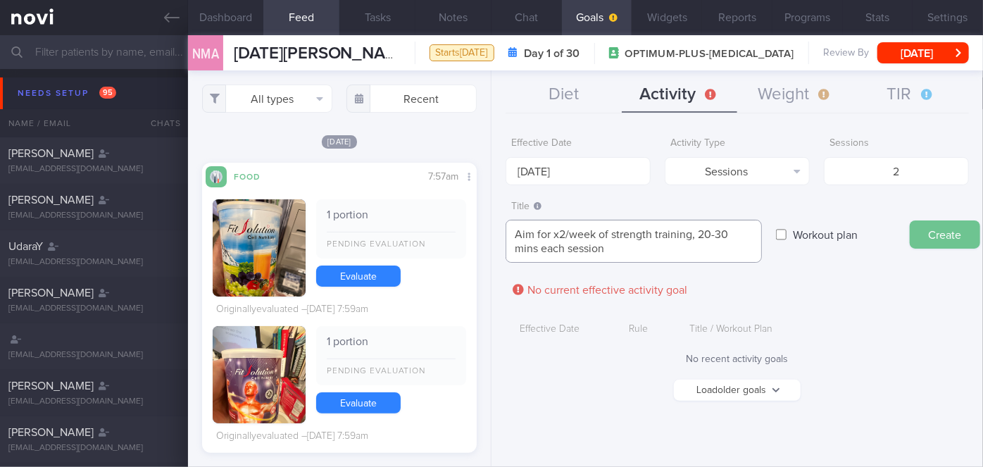
type textarea "Aim for x2/week of strength training, 20-30 mins each session"
click at [946, 229] on button "Create" at bounding box center [945, 234] width 70 height 28
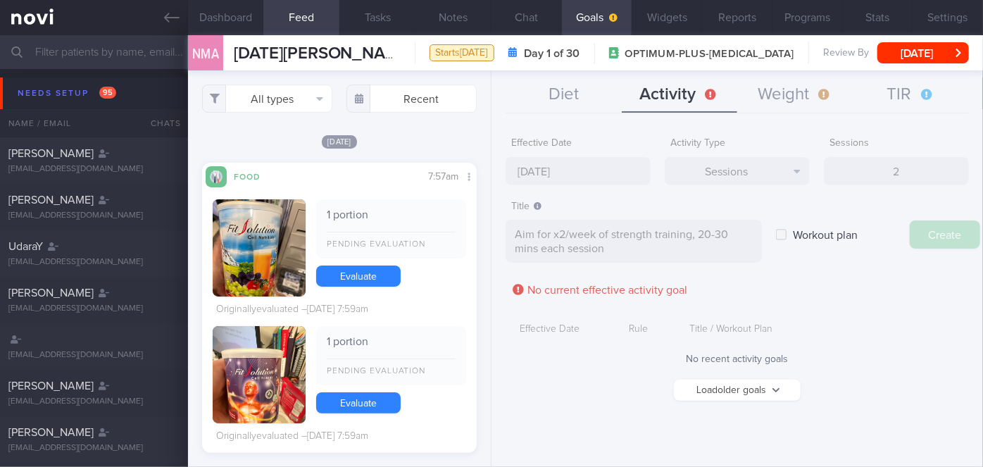
type input "[DATE]"
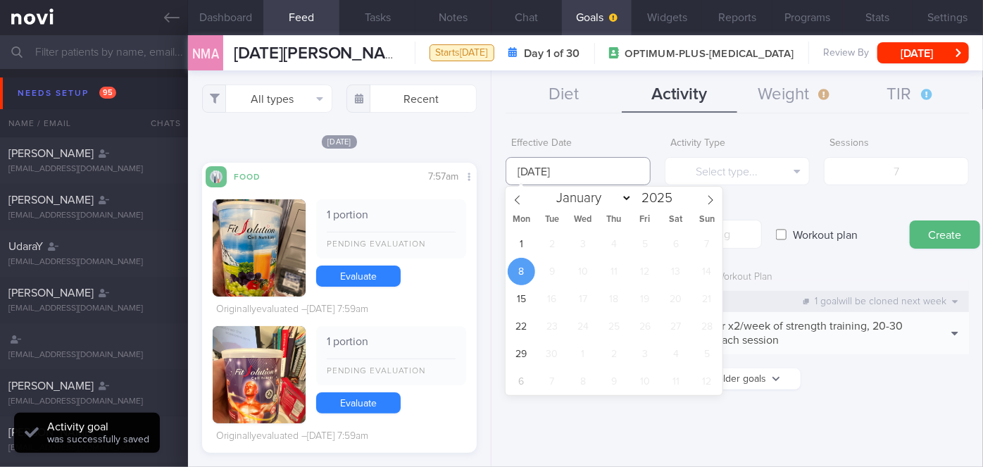
click at [610, 174] on input "[DATE]" at bounding box center [578, 171] width 145 height 28
click at [523, 256] on span "1" at bounding box center [521, 243] width 27 height 27
type input "[DATE]"
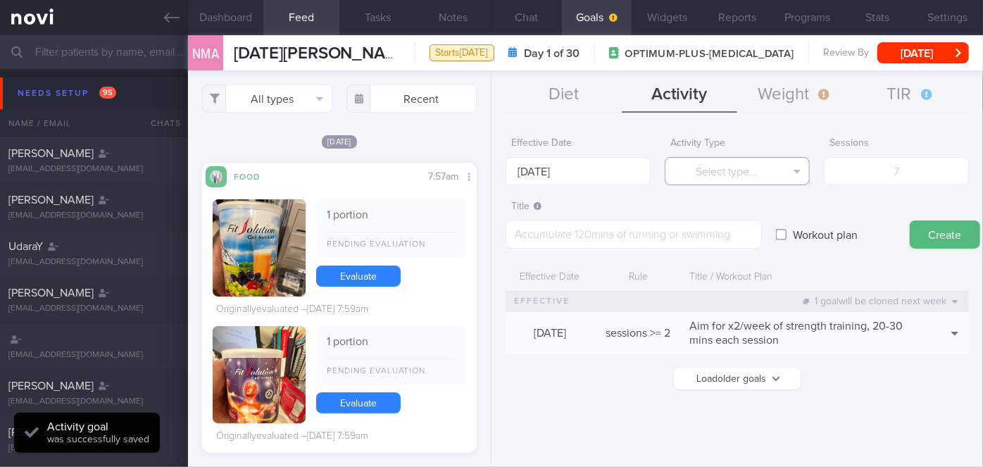
click at [740, 176] on button "Select type..." at bounding box center [737, 171] width 145 height 28
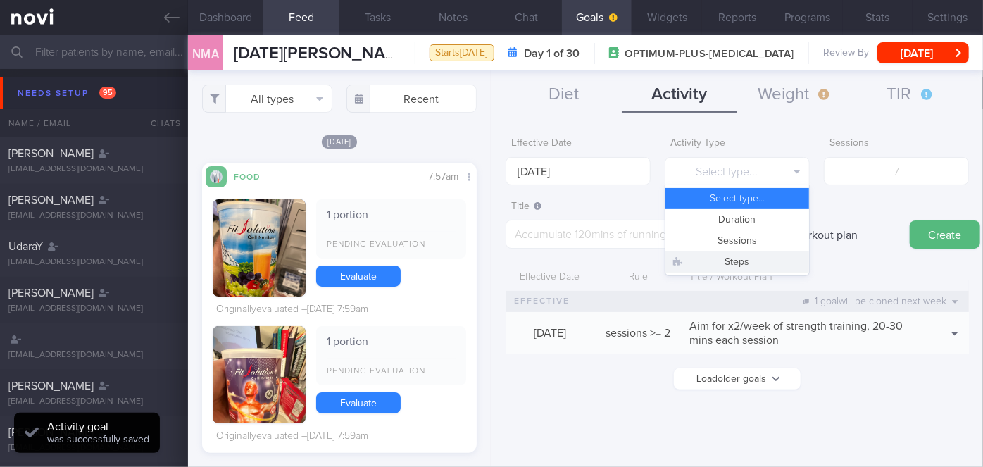
click at [743, 259] on button "Steps" at bounding box center [738, 261] width 144 height 21
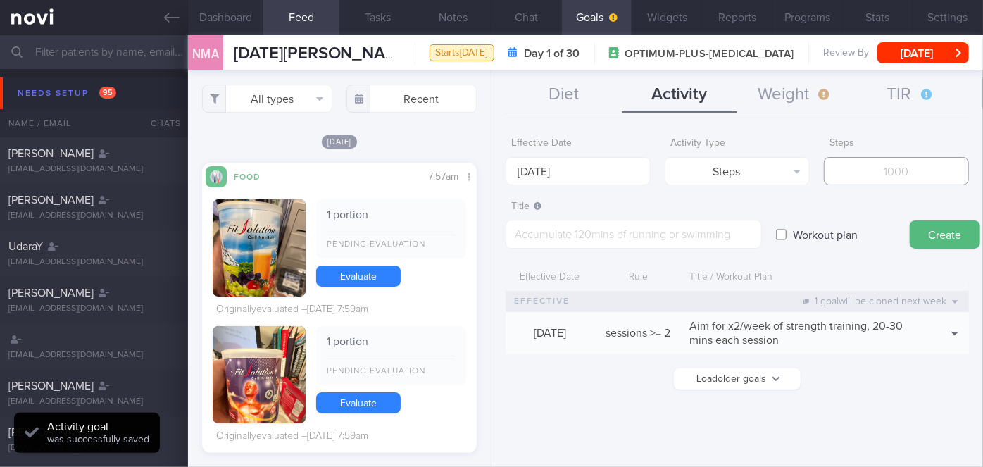
click at [892, 171] on input "number" at bounding box center [896, 171] width 145 height 28
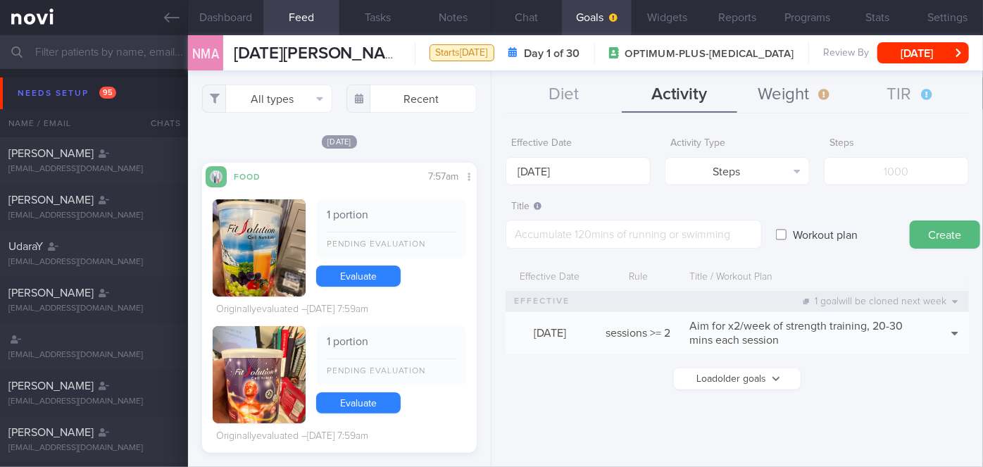
click at [826, 104] on button "Weight" at bounding box center [795, 94] width 116 height 35
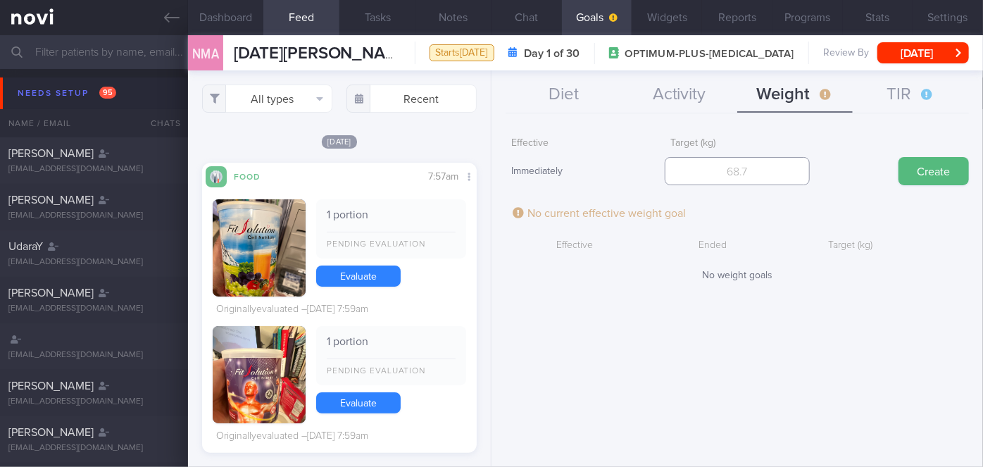
click at [735, 166] on input "number" at bounding box center [737, 171] width 145 height 28
type input "76.7"
click at [918, 177] on button "Create" at bounding box center [934, 171] width 70 height 28
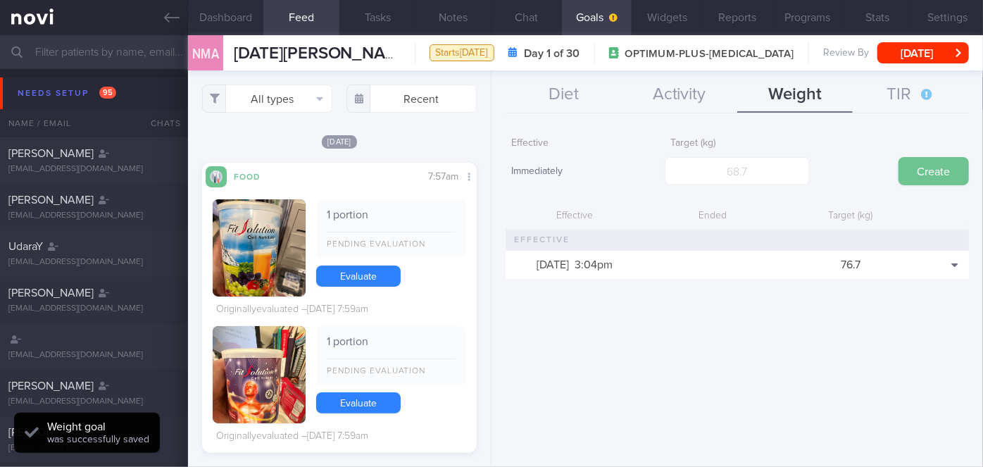
scroll to position [139, 240]
click at [675, 23] on button "Widgets" at bounding box center [667, 17] width 70 height 35
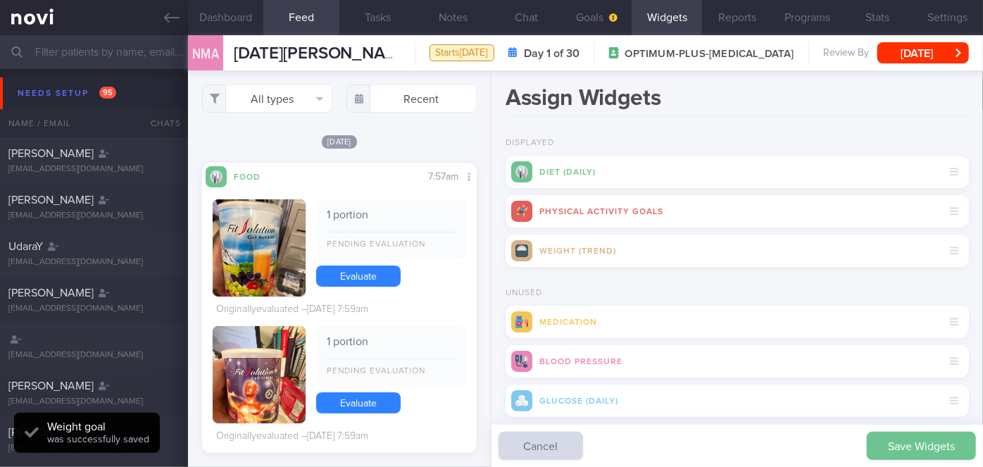
click at [883, 444] on button "Save Widgets" at bounding box center [921, 446] width 109 height 28
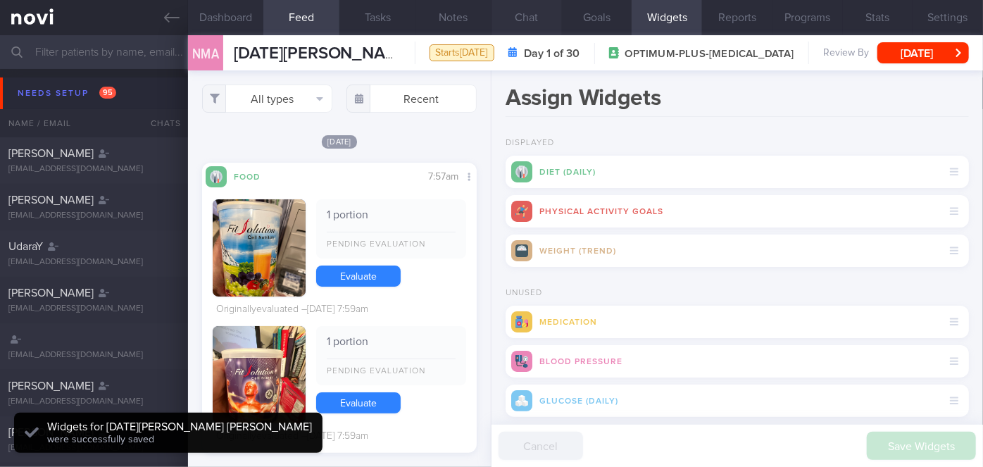
click at [510, 11] on button "Chat" at bounding box center [527, 17] width 70 height 35
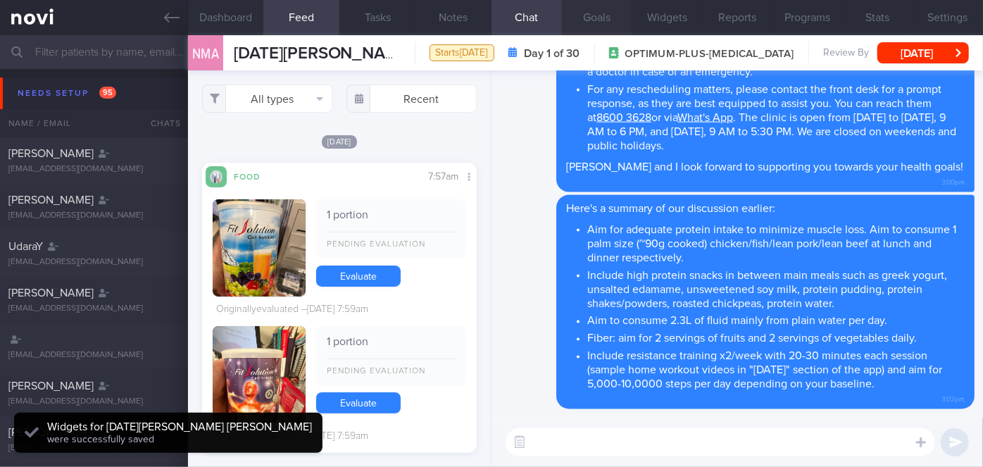
click at [610, 15] on button "Goals" at bounding box center [597, 17] width 70 height 35
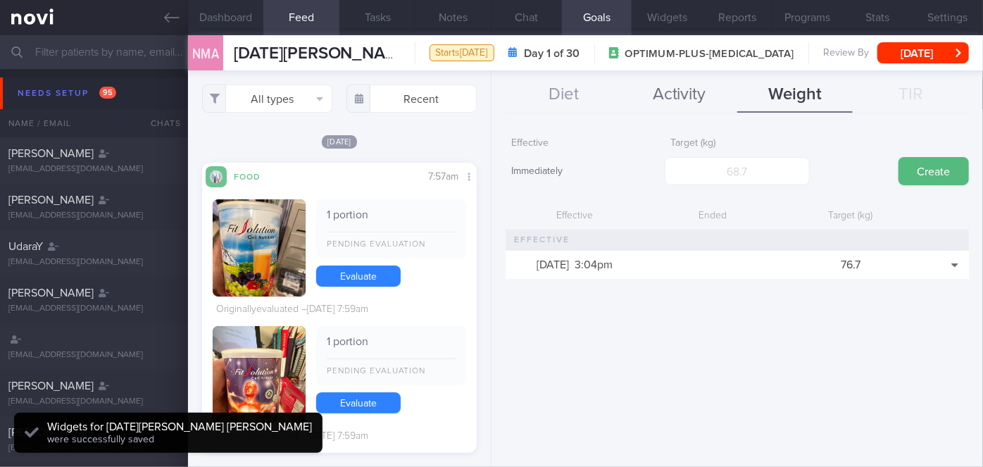
click at [654, 96] on button "Activity" at bounding box center [680, 94] width 116 height 35
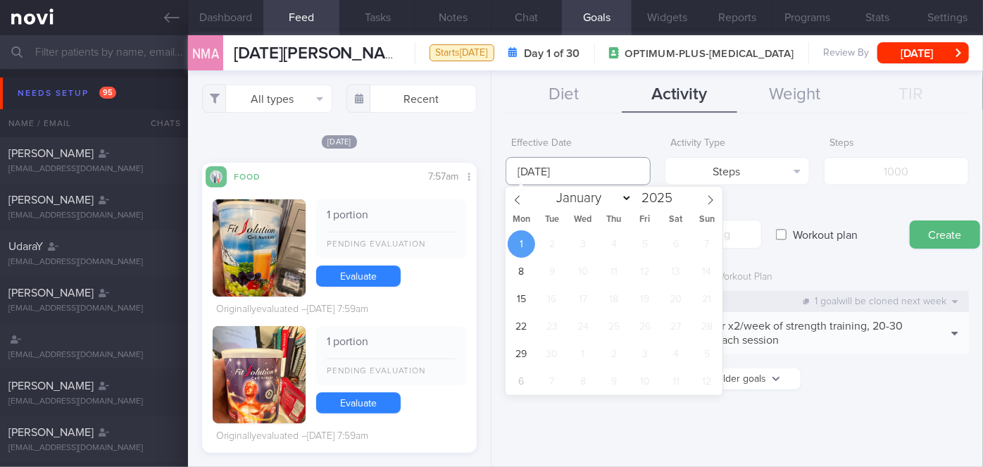
click at [590, 171] on input "[DATE]" at bounding box center [578, 171] width 145 height 28
click at [734, 238] on textarea at bounding box center [634, 234] width 256 height 29
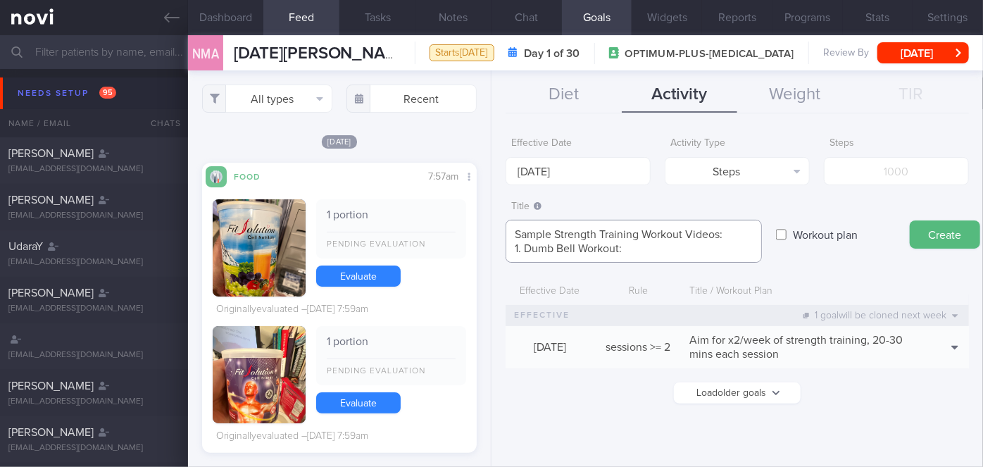
paste textarea "[URL][DOMAIN_NAME]"
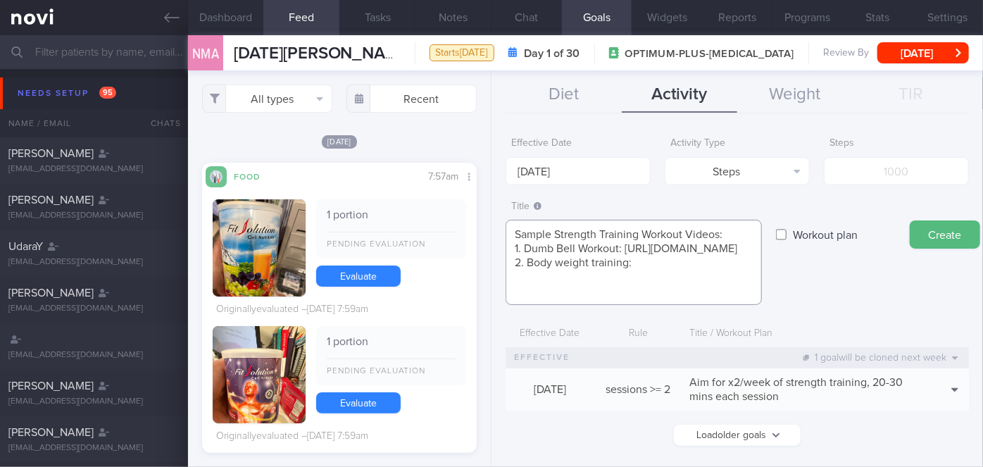
paste textarea "[URL][DOMAIN_NAME]"
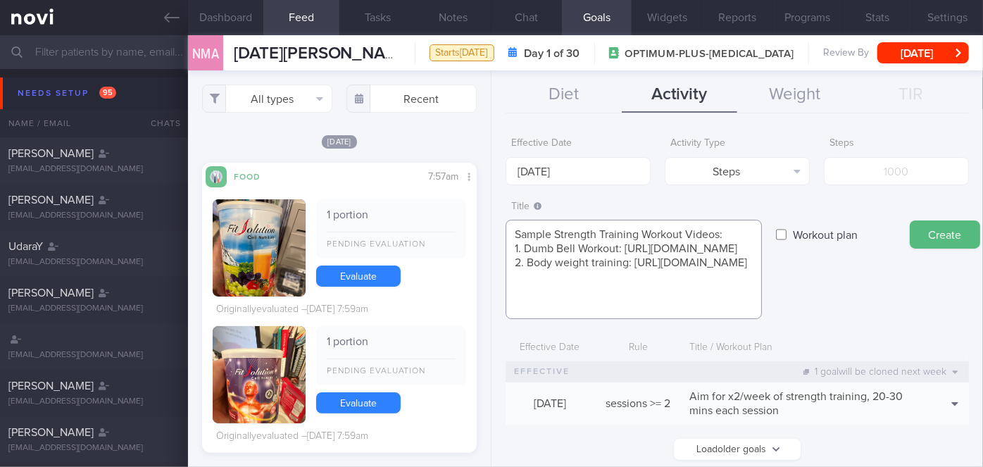
scroll to position [15, 0]
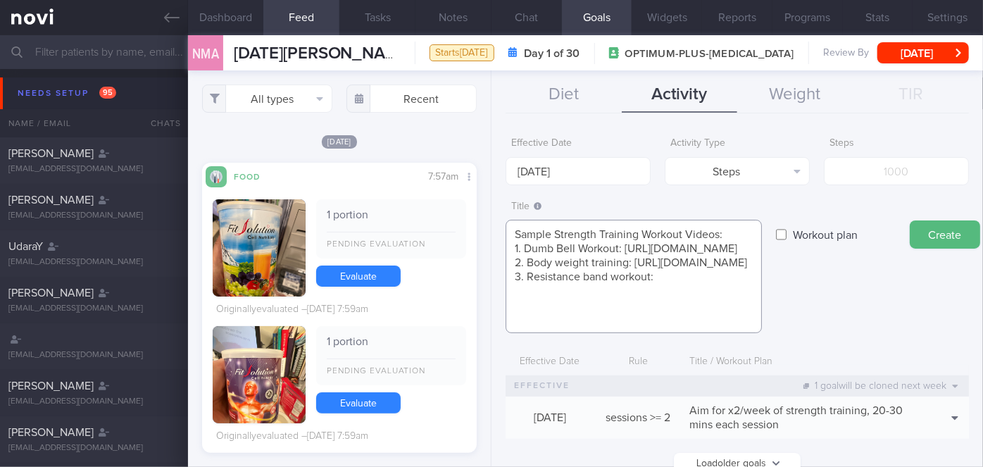
paste textarea "[URL][DOMAIN_NAME]"
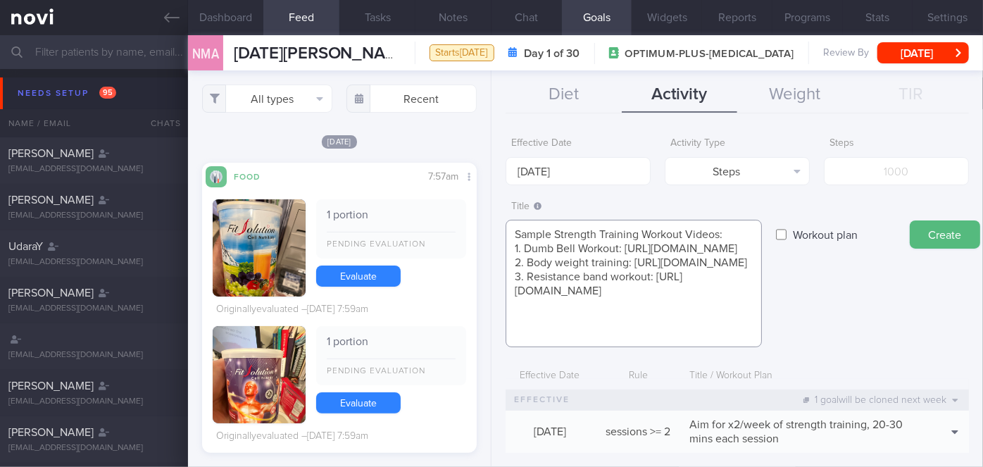
scroll to position [28, 0]
type textarea "Sample Strength Training Workout Videos: 1. Dumb Bell Workout: [URL][DOMAIN_NAM…"
click at [818, 236] on label "Workout plan" at bounding box center [825, 234] width 79 height 28
click at [787, 236] on input "Workout plan" at bounding box center [781, 234] width 11 height 28
checkbox input "true"
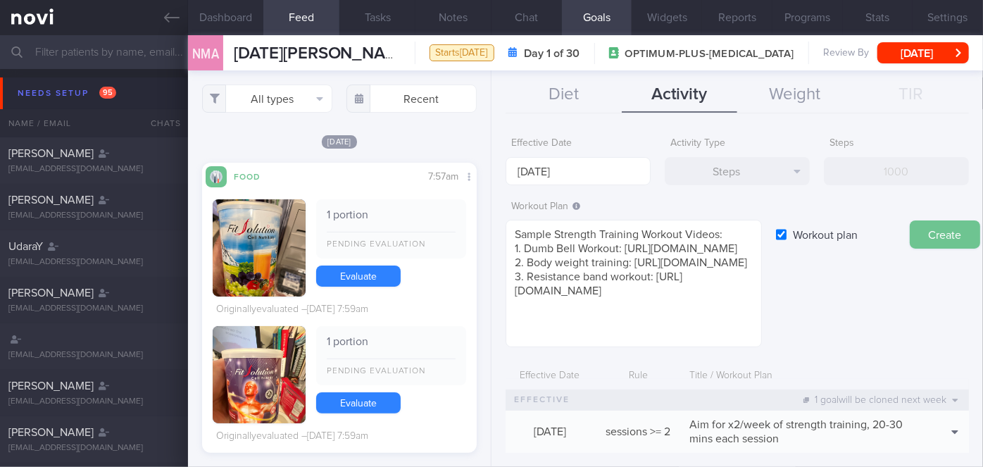
click at [922, 239] on button "Create" at bounding box center [945, 234] width 70 height 28
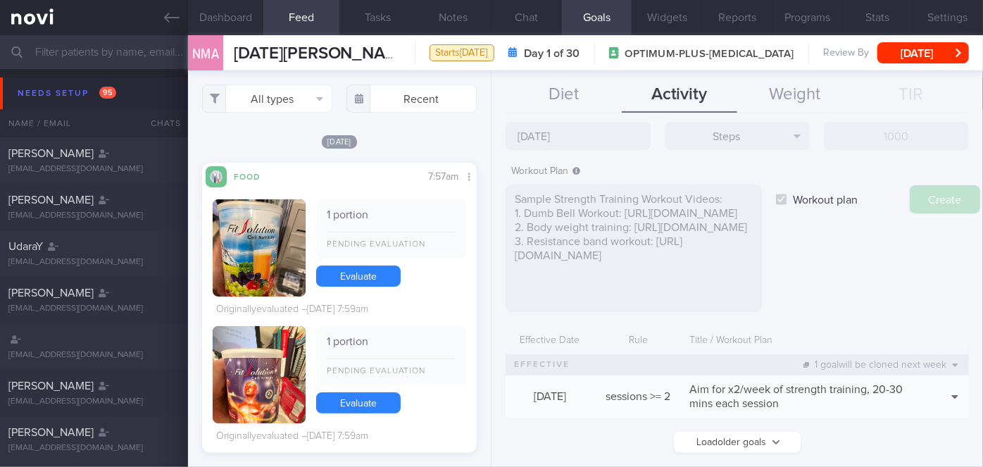
scroll to position [44, 0]
type input "[DATE]"
checkbox input "false"
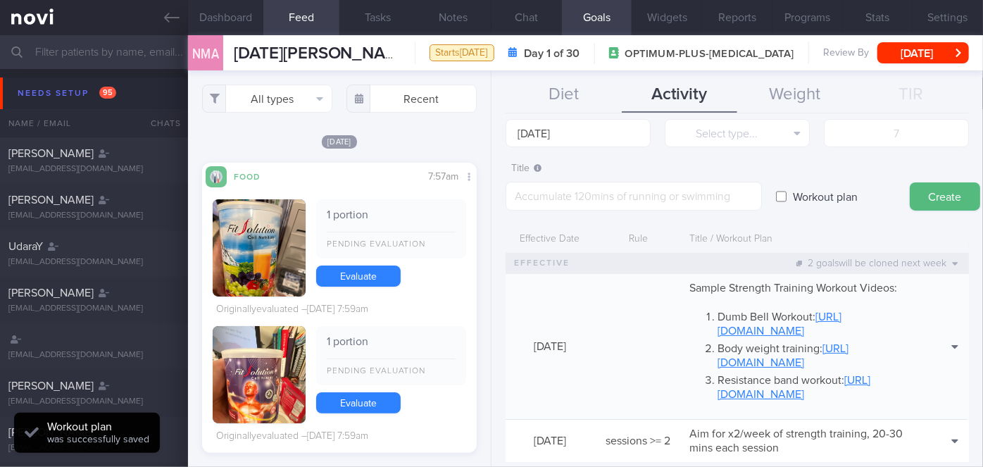
scroll to position [0, 0]
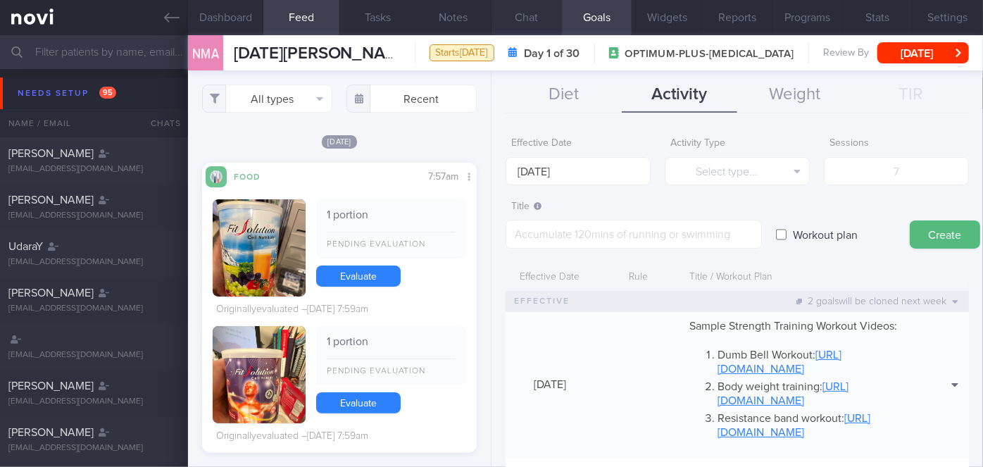
click at [507, 25] on button "Chat" at bounding box center [527, 17] width 70 height 35
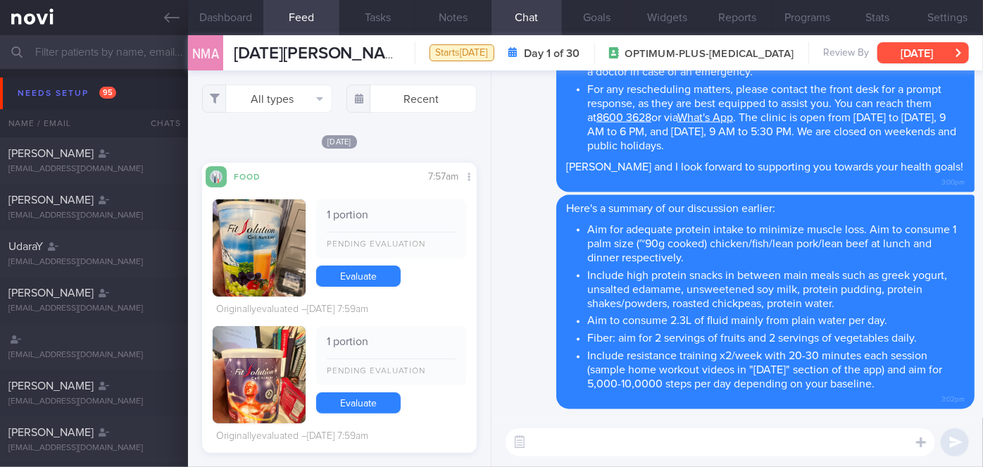
click at [891, 44] on button "[DATE]" at bounding box center [924, 52] width 92 height 21
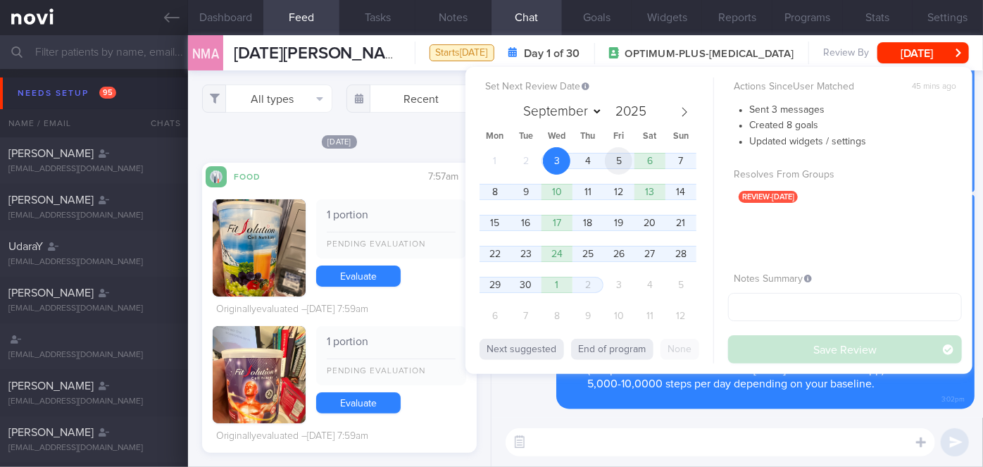
click at [611, 157] on span "5" at bounding box center [618, 160] width 27 height 27
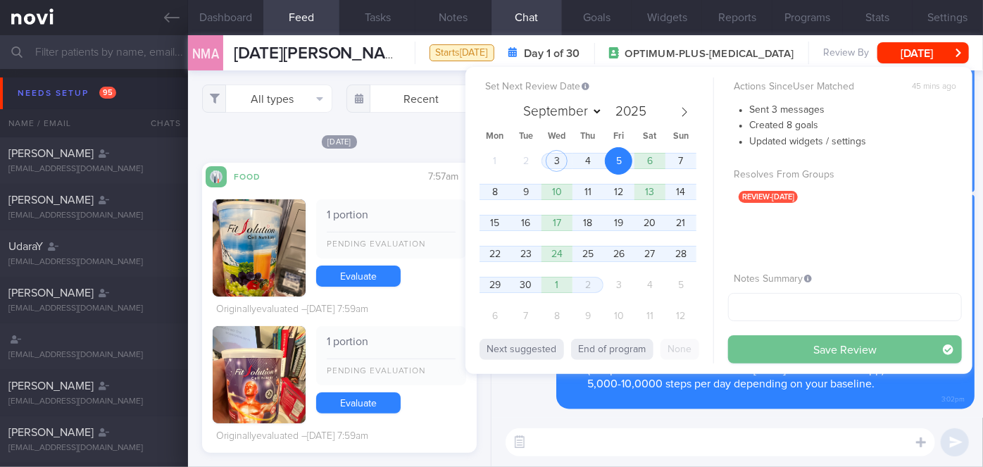
click at [760, 346] on button "Save Review" at bounding box center [845, 349] width 234 height 28
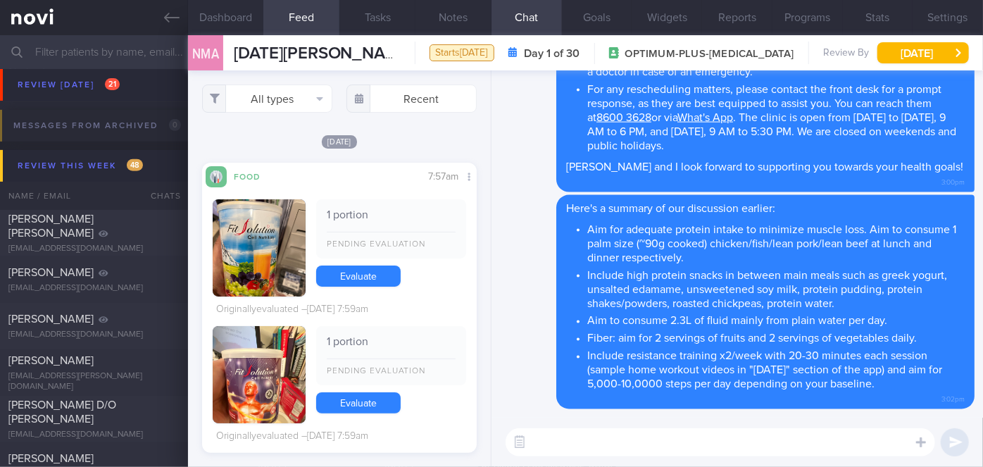
scroll to position [5379, 0]
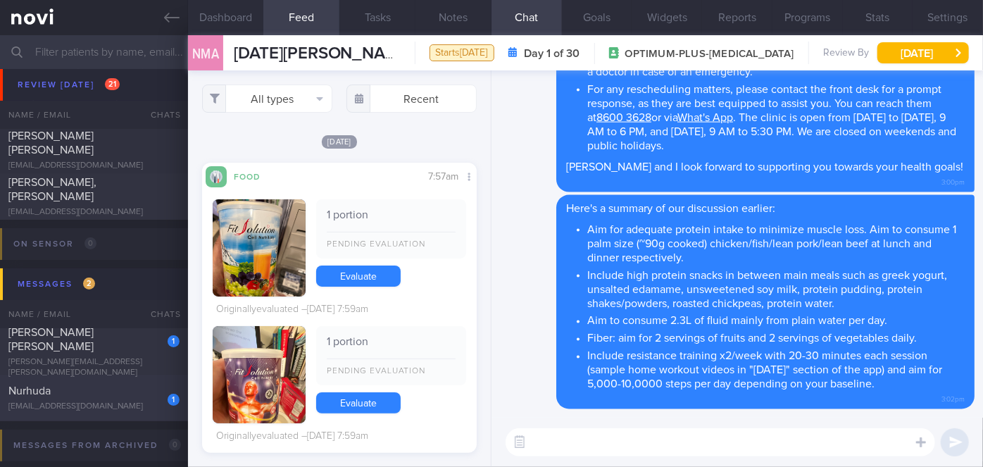
click at [125, 394] on div "Nurhuda" at bounding box center [92, 391] width 168 height 14
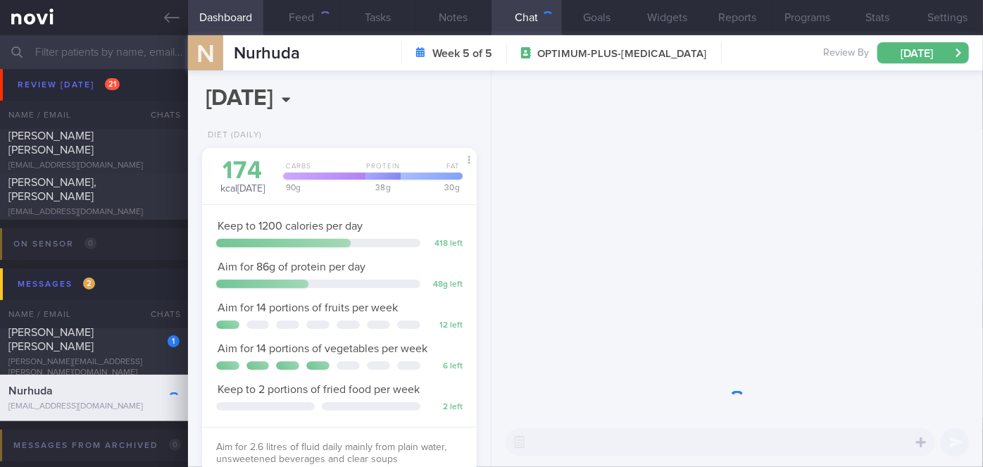
scroll to position [139, 240]
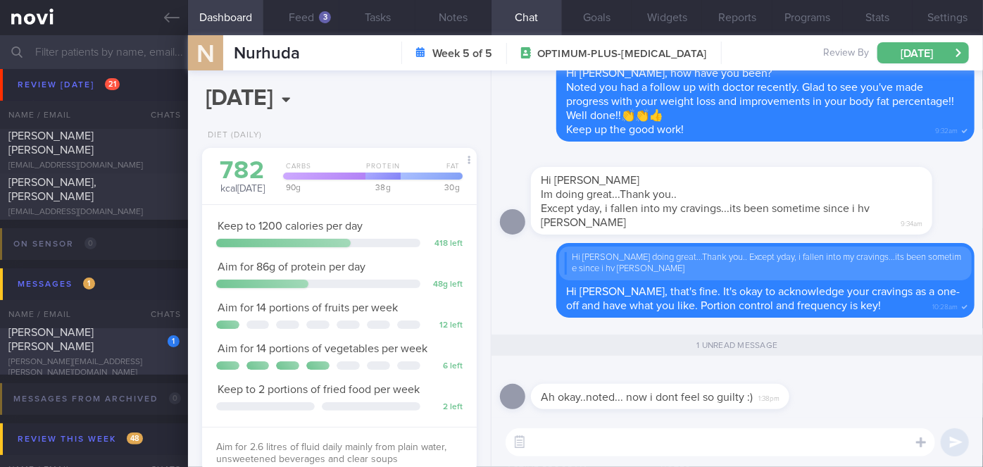
click at [94, 333] on span "[PERSON_NAME] [PERSON_NAME]" at bounding box center [50, 339] width 85 height 25
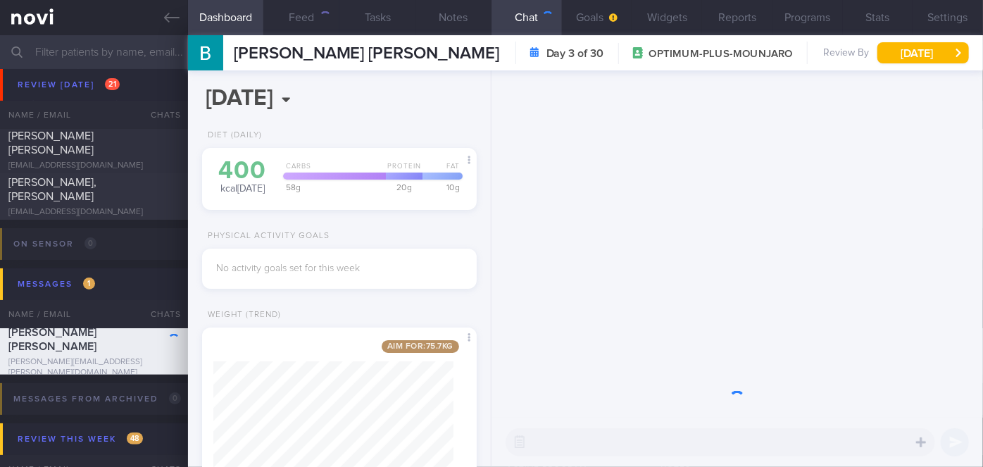
scroll to position [139, 240]
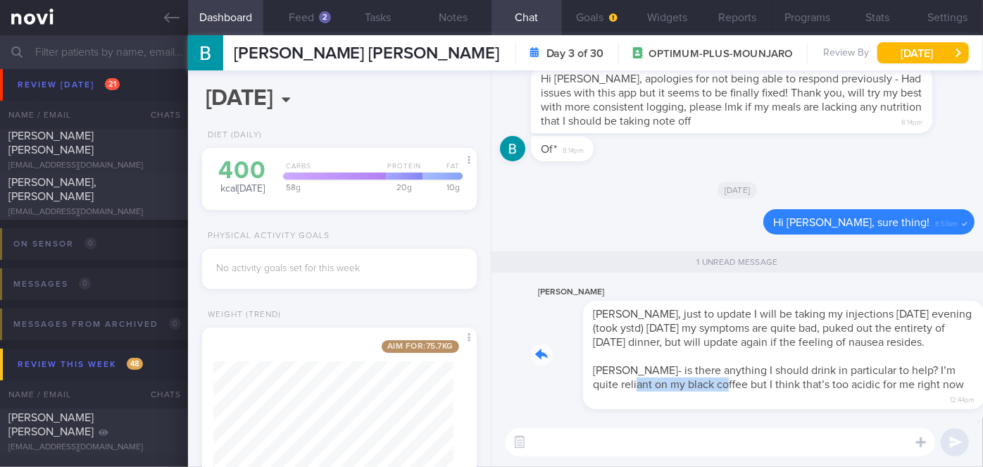
drag, startPoint x: 592, startPoint y: 393, endPoint x: 683, endPoint y: 385, distance: 91.2
click at [683, 385] on div "[PERSON_NAME] [PERSON_NAME], just to update I will be taking my injections [DAT…" at bounding box center [753, 347] width 444 height 126
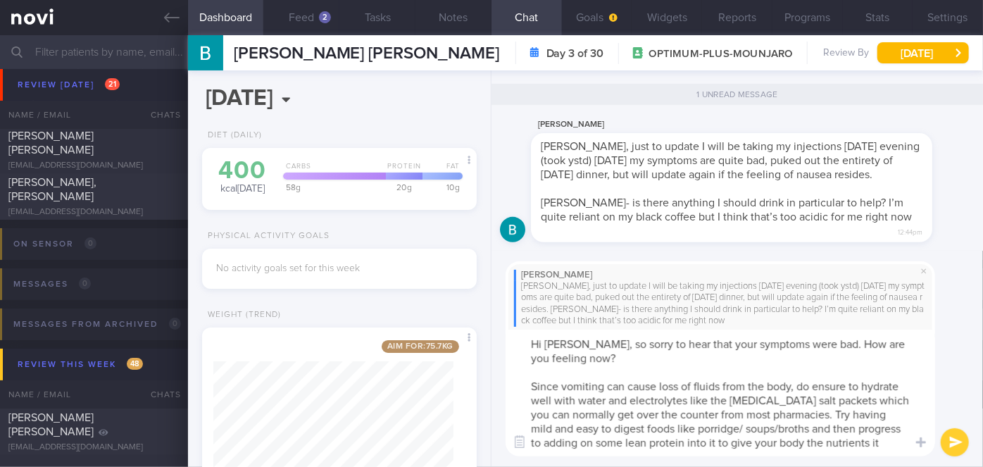
scroll to position [0, 0]
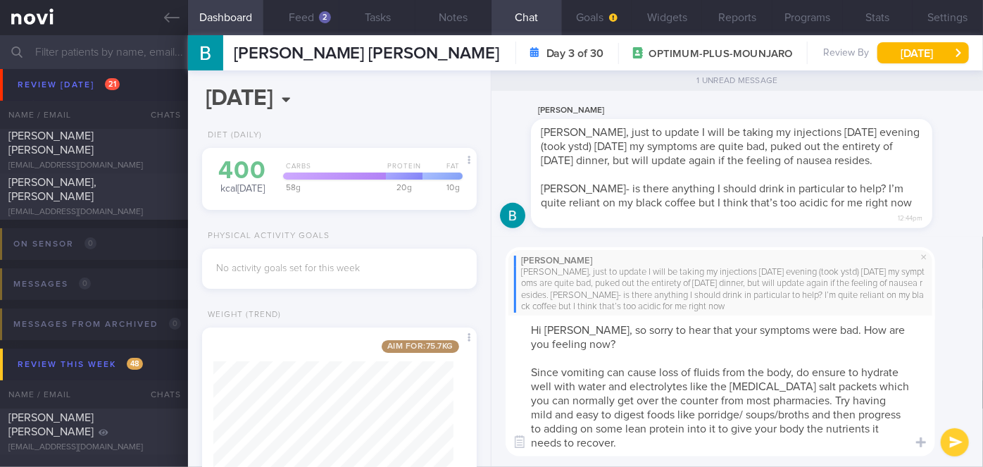
click at [809, 416] on textarea "Hi [PERSON_NAME], so sorry to hear that your symptoms were bad. How are you fee…" at bounding box center [721, 386] width 430 height 141
click at [747, 437] on textarea "Hi [PERSON_NAME], so sorry to hear that your symptoms were bad. How are you fee…" at bounding box center [721, 386] width 430 height 141
type textarea "Hi [PERSON_NAME], so sorry to hear that your symptoms were bad. How are you fee…"
click at [957, 439] on button "submit" at bounding box center [955, 442] width 28 height 28
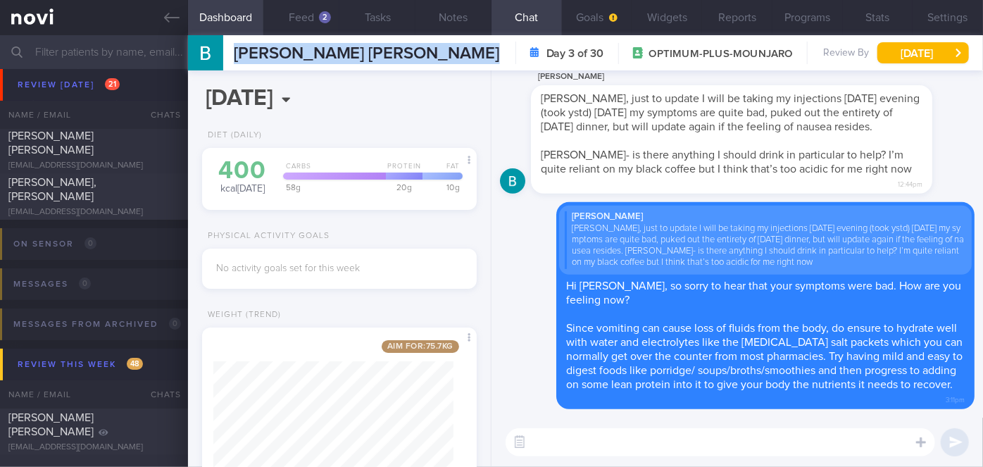
drag, startPoint x: 234, startPoint y: 51, endPoint x: 514, endPoint y: 46, distance: 280.4
click at [514, 46] on div "[PERSON_NAME] HUI [PERSON_NAME] [PERSON_NAME] HUI TING [EMAIL_ADDRESS][PERSON_N…" at bounding box center [585, 52] width 795 height 35
copy div "[PERSON_NAME] HUI [PERSON_NAME] [PERSON_NAME] HUI TING [EMAIL_ADDRESS][PERSON_N…"
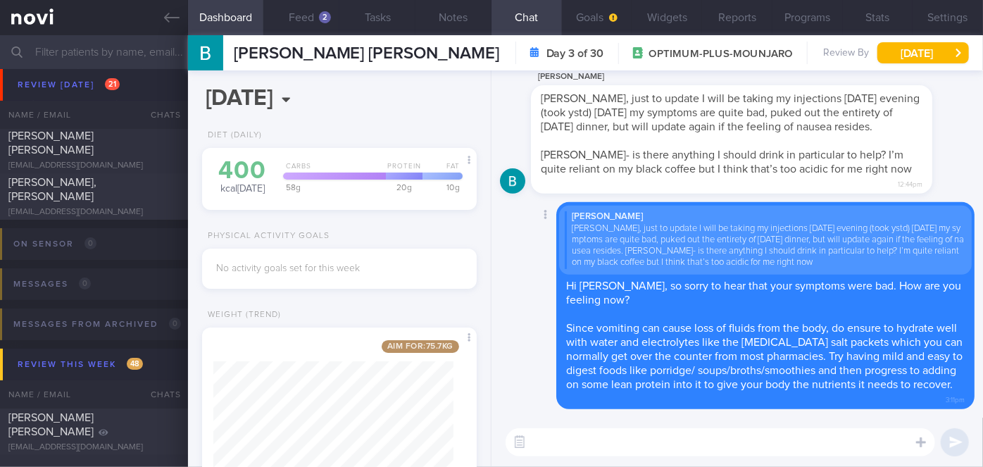
click at [537, 327] on div "Delete [PERSON_NAME] [PERSON_NAME], just to update I will be taking my injectio…" at bounding box center [737, 305] width 475 height 207
click at [313, 11] on button "Feed 2" at bounding box center [301, 17] width 76 height 35
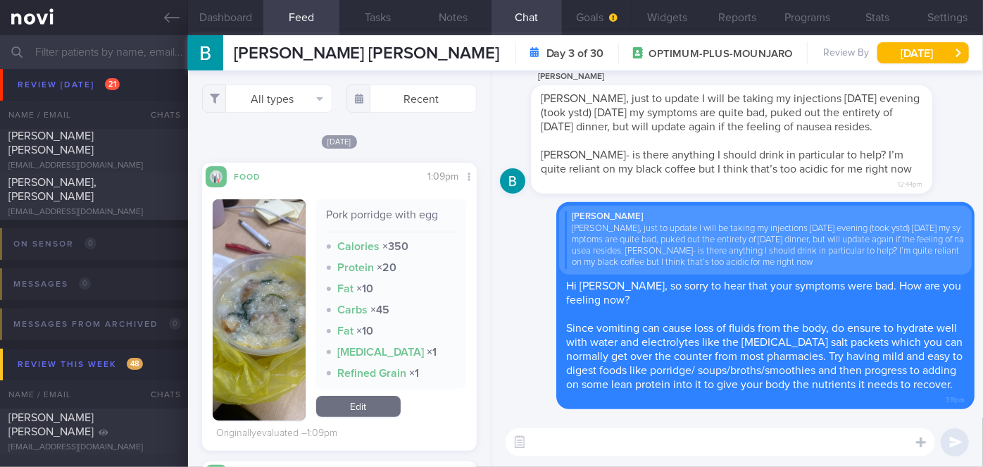
click at [593, 445] on textarea at bounding box center [721, 442] width 430 height 28
type textarea "The porridge with egg for lunch [DATE] was a good choice, [PERSON_NAME]"
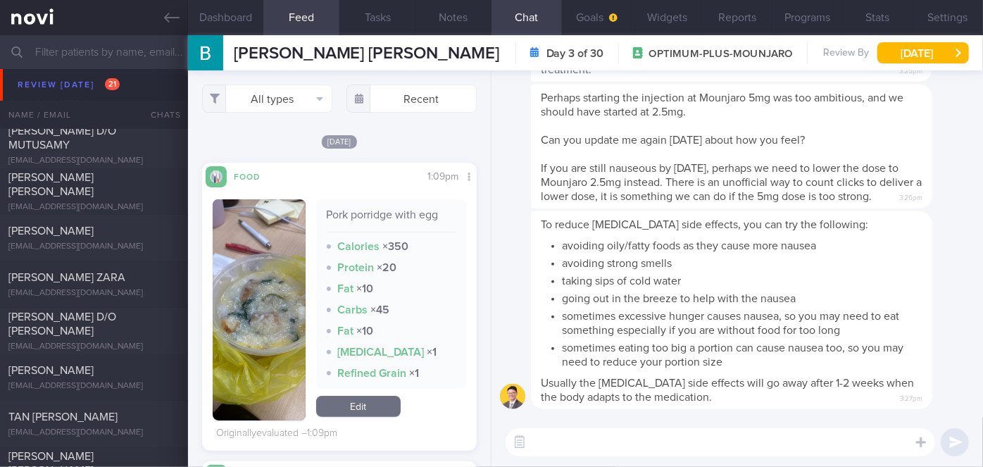
scroll to position [5186, 0]
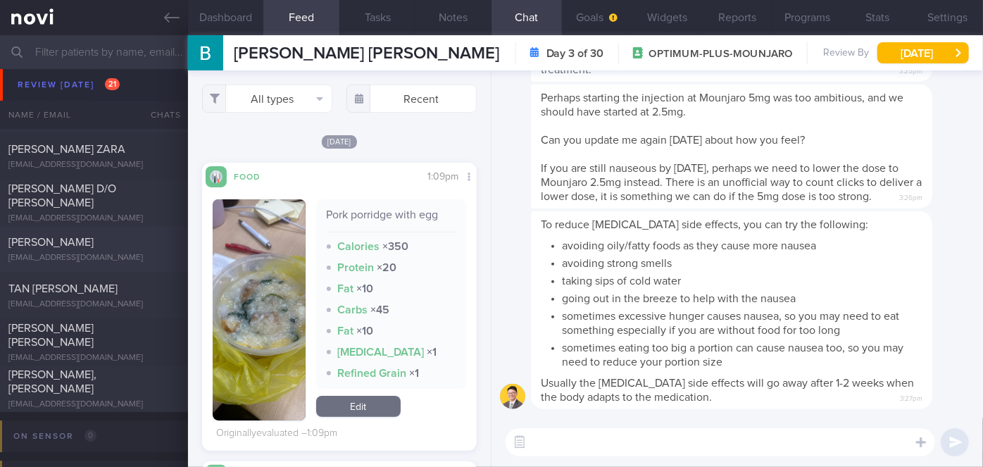
click at [46, 249] on div "[PERSON_NAME] [EMAIL_ADDRESS][DOMAIN_NAME]" at bounding box center [94, 249] width 188 height 28
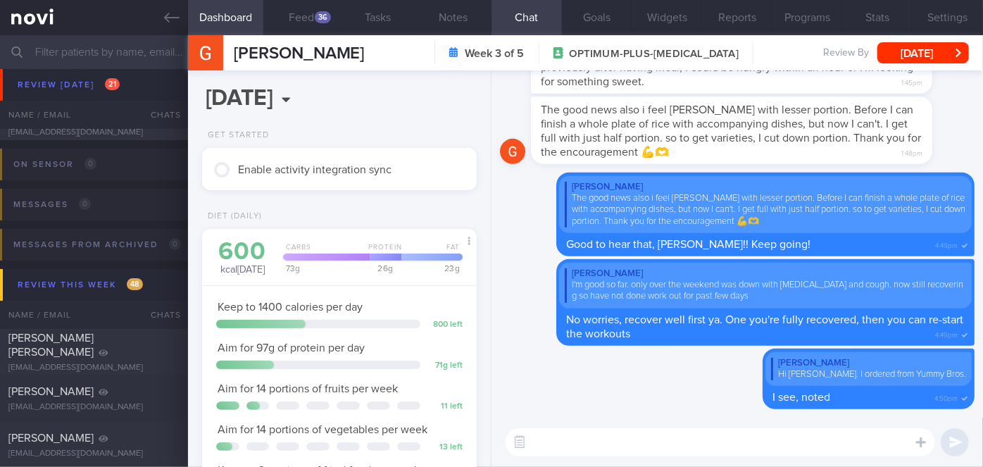
scroll to position [5507, 0]
